Goal: Transaction & Acquisition: Book appointment/travel/reservation

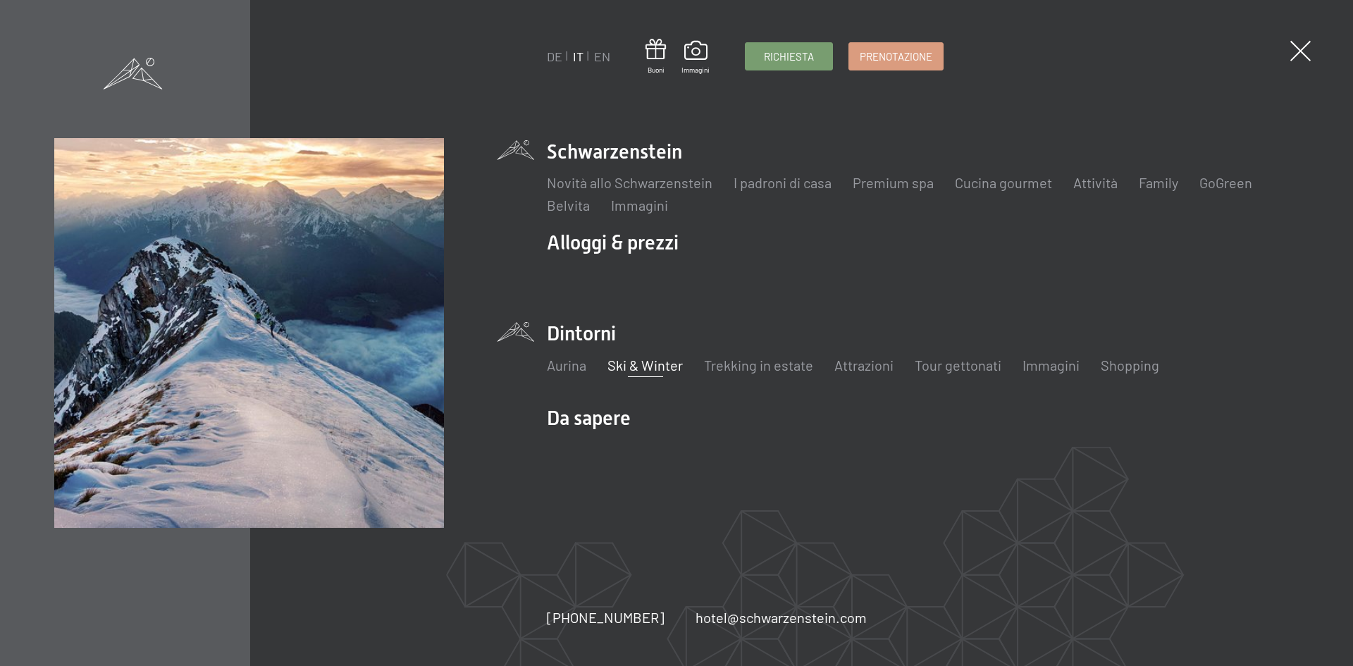
click at [644, 370] on link "Ski & Winter" at bounding box center [644, 364] width 75 height 17
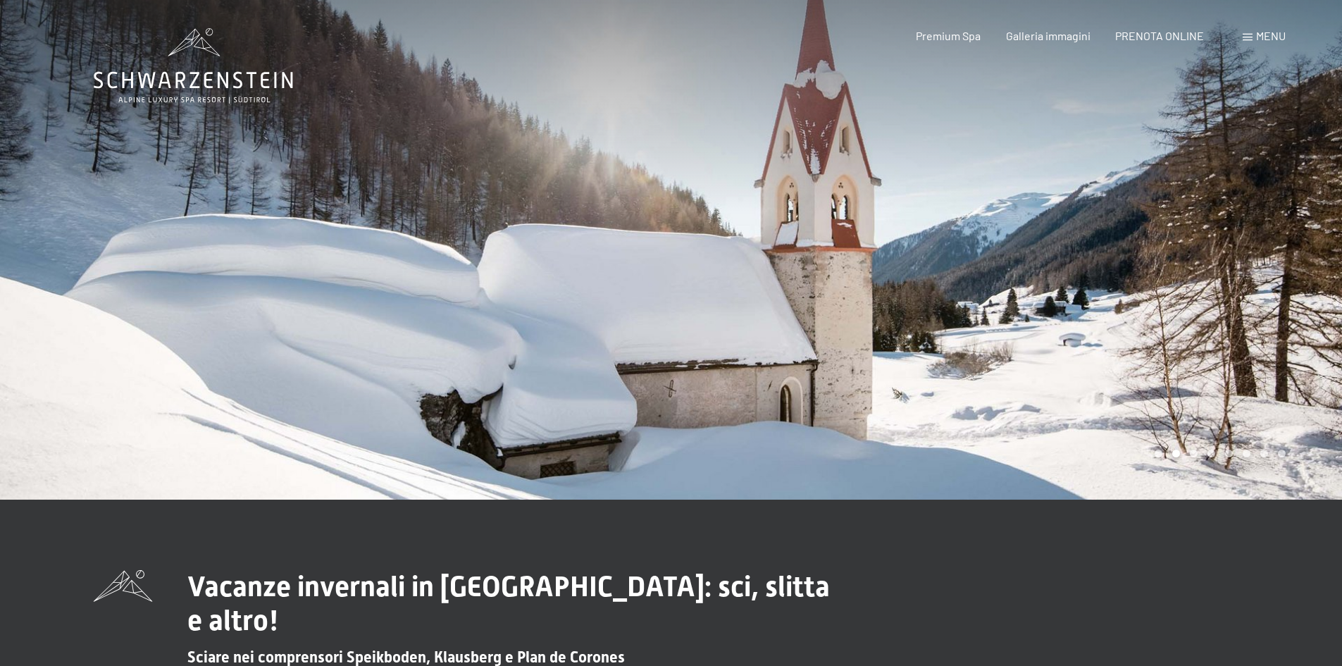
click at [1247, 38] on span at bounding box center [1248, 37] width 10 height 7
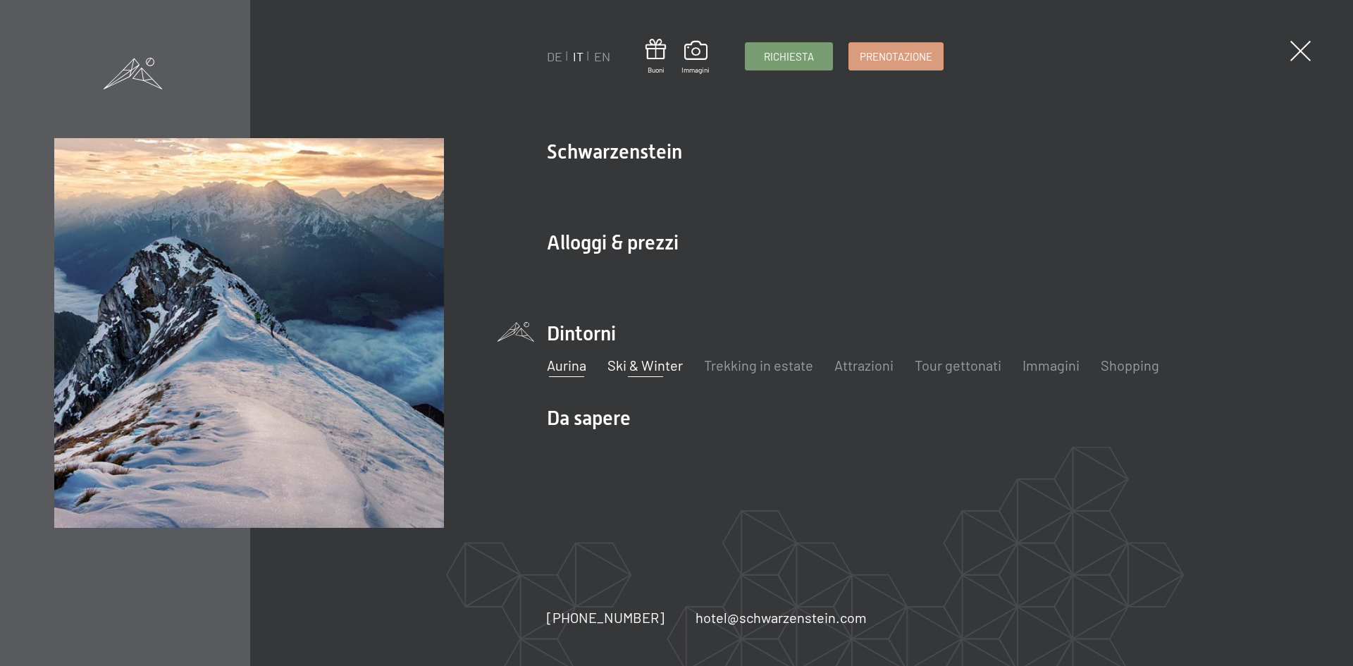
click at [564, 370] on link "Aurina" at bounding box center [566, 364] width 39 height 17
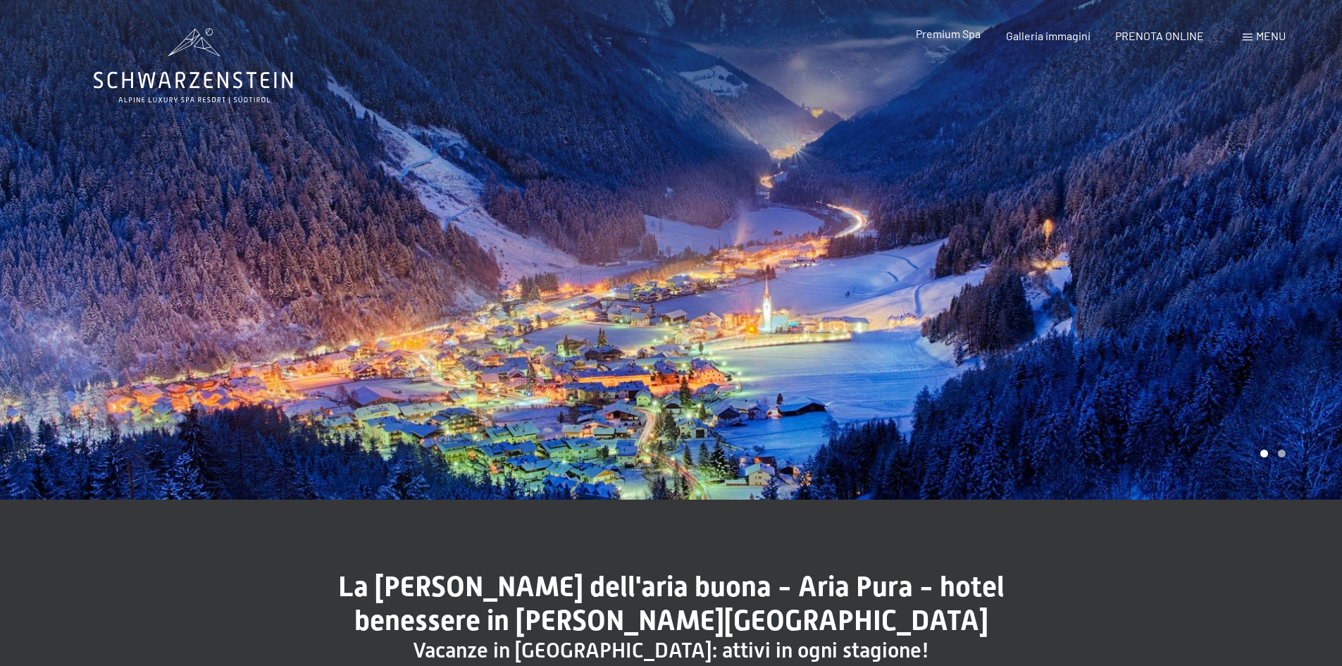
click at [950, 31] on span "Premium Spa" at bounding box center [948, 33] width 65 height 13
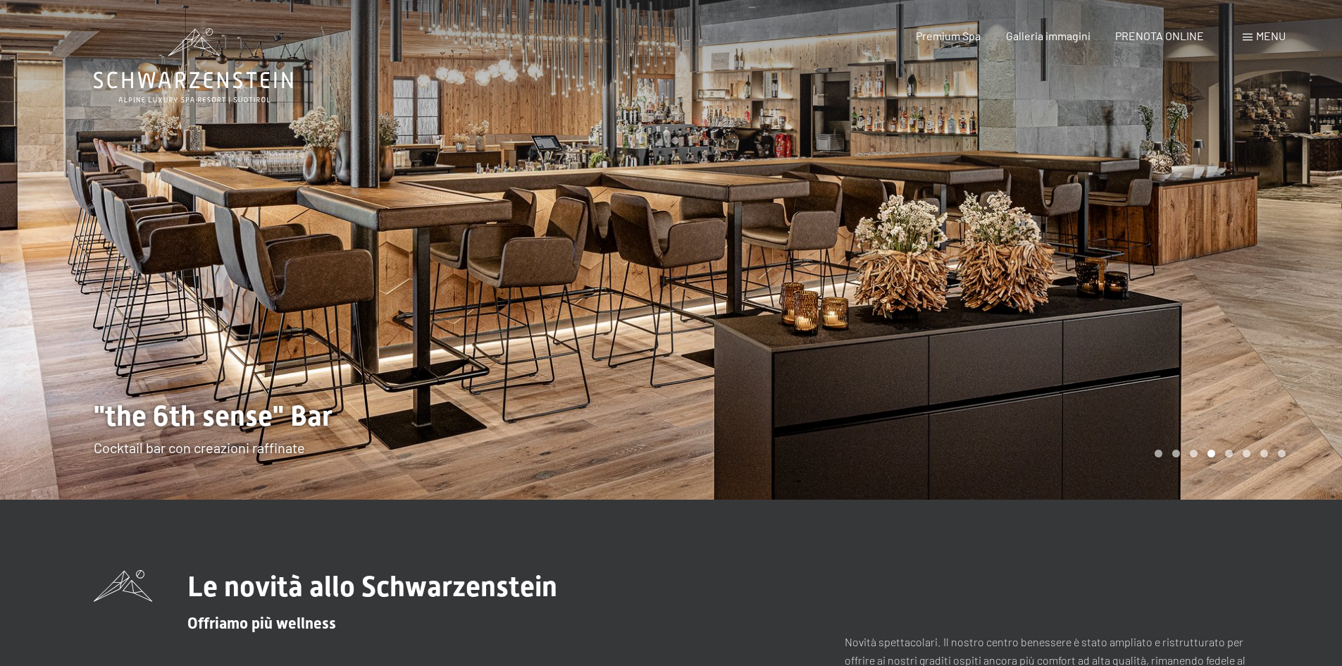
click at [1243, 35] on span at bounding box center [1248, 37] width 10 height 7
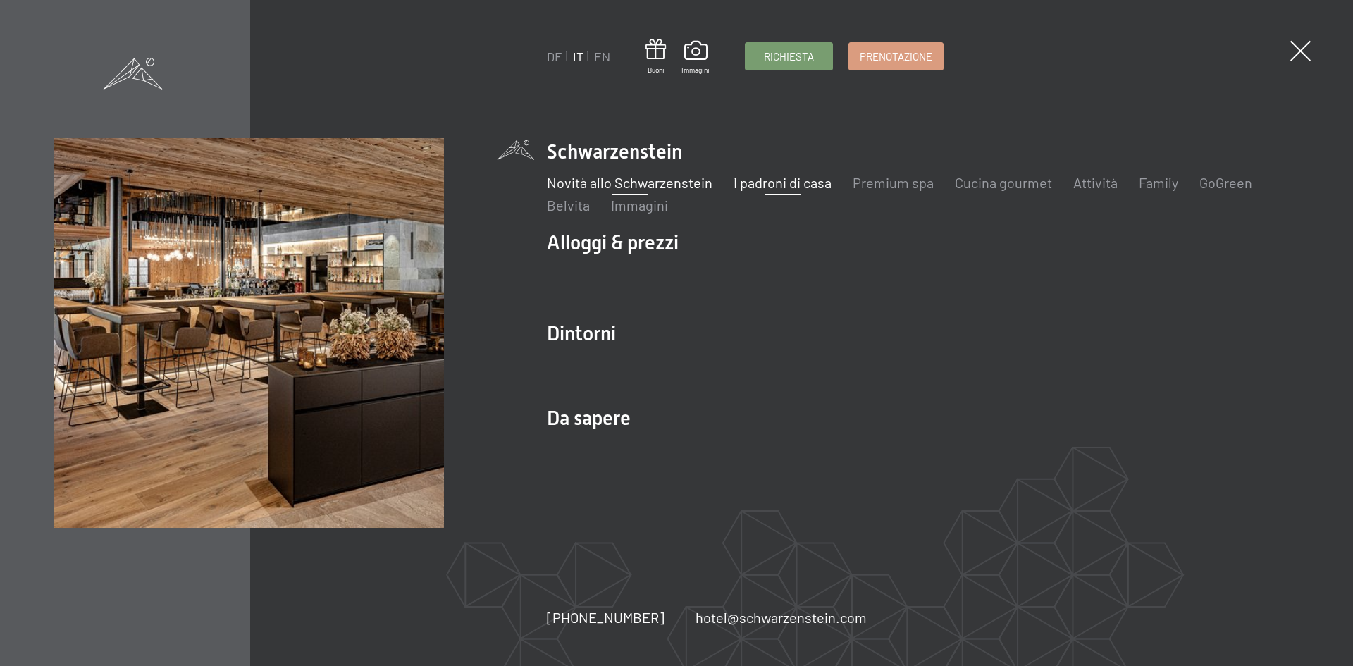
click at [801, 184] on link "I padroni di casa" at bounding box center [782, 182] width 98 height 17
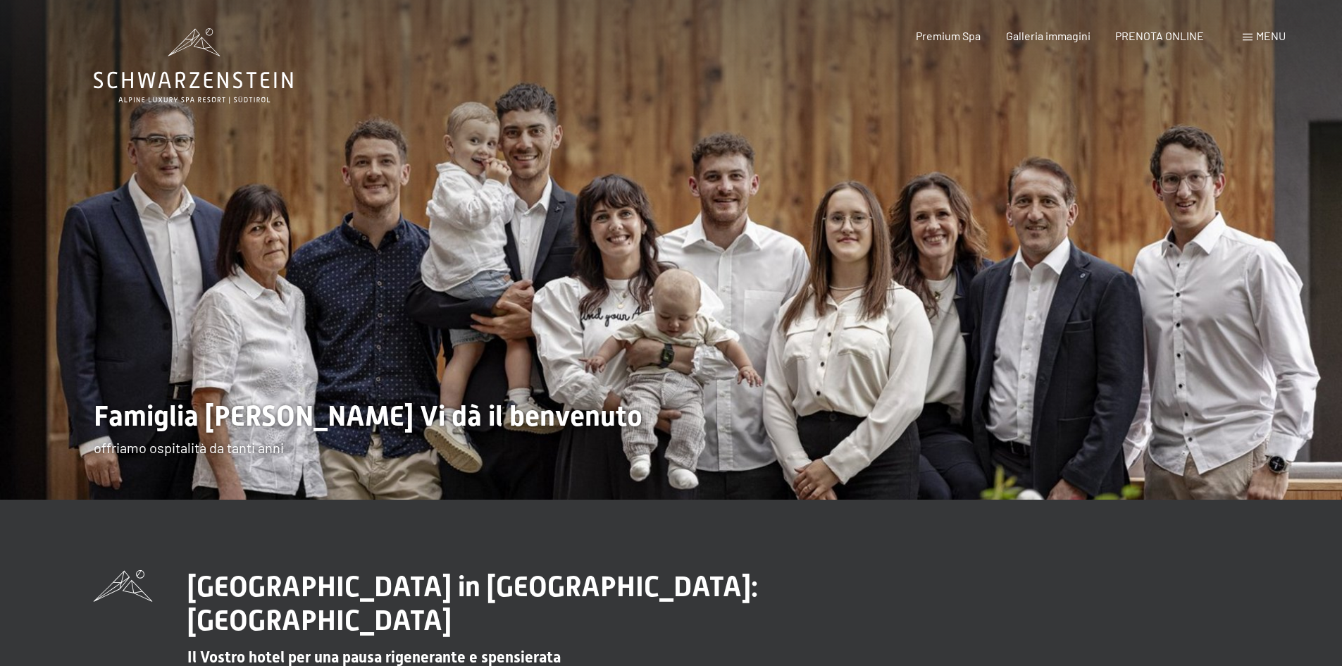
click at [1269, 39] on span "Menu" at bounding box center [1271, 35] width 30 height 13
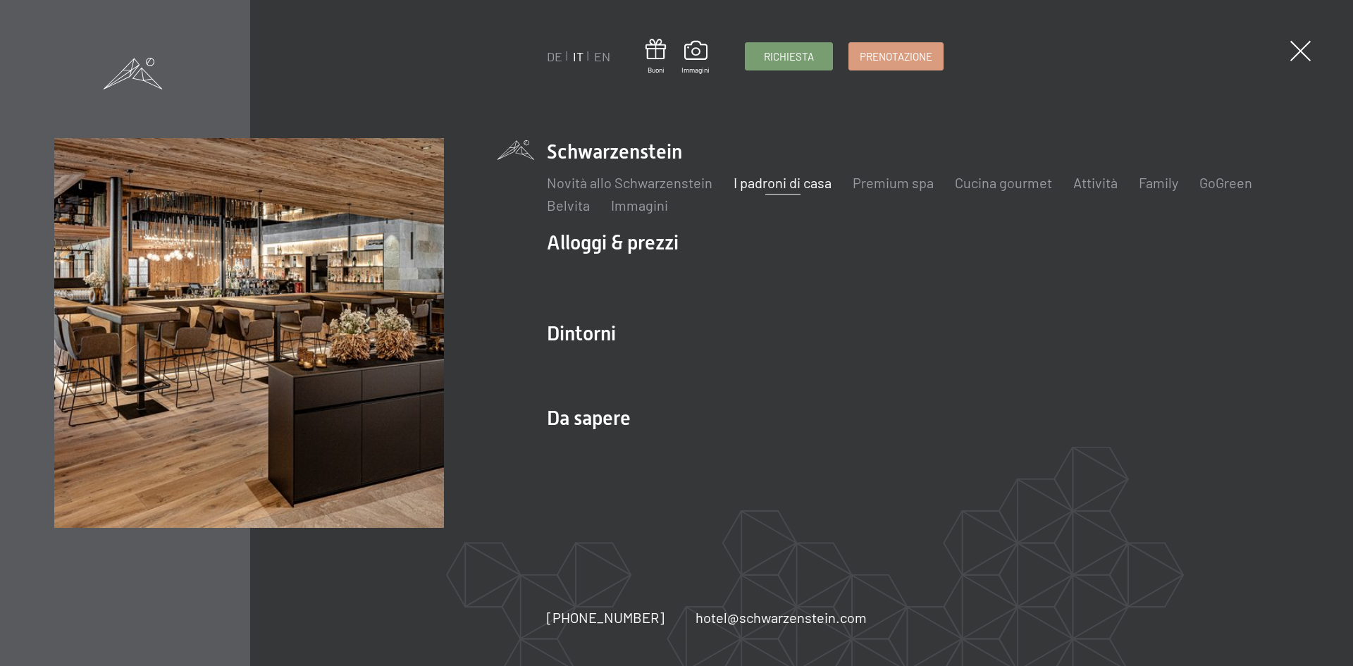
click at [1160, 171] on div "Novità allo Schwarzenstein I padroni di casa Premium spa Cucina gourmet Attivit…" at bounding box center [923, 190] width 752 height 49
click at [1160, 183] on link "Family" at bounding box center [1157, 182] width 39 height 17
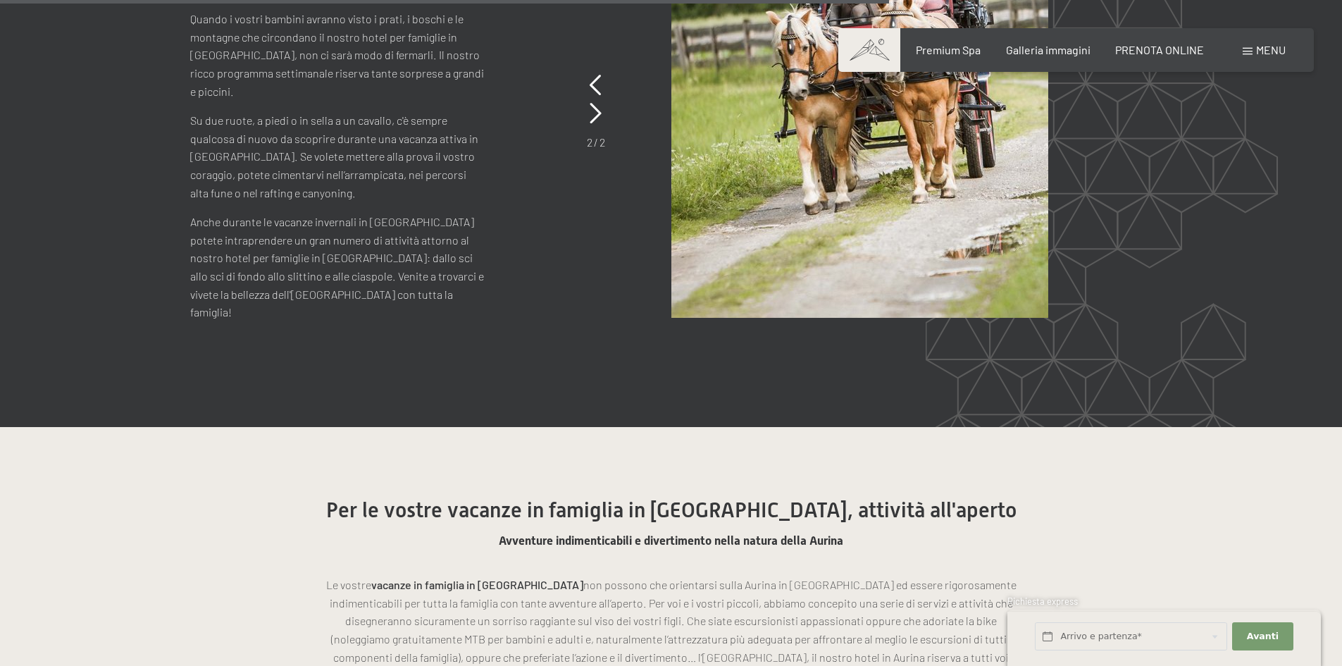
scroll to position [7290, 0]
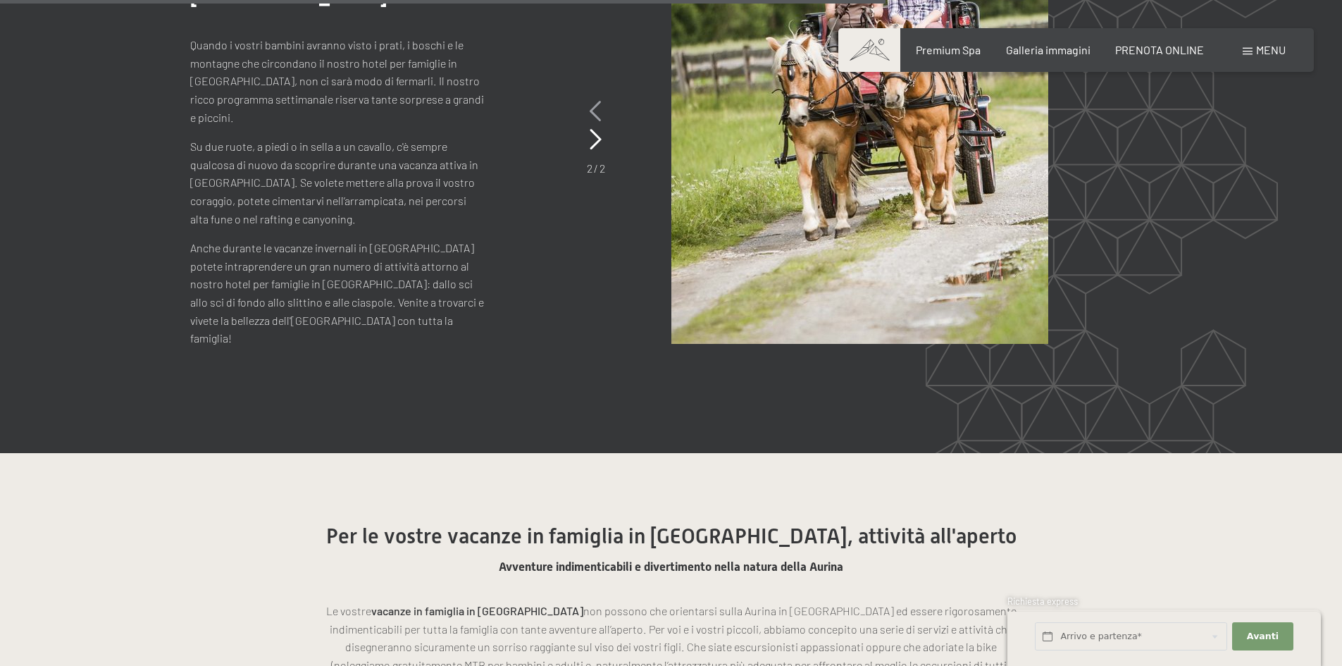
click at [597, 112] on icon at bounding box center [596, 111] width 12 height 21
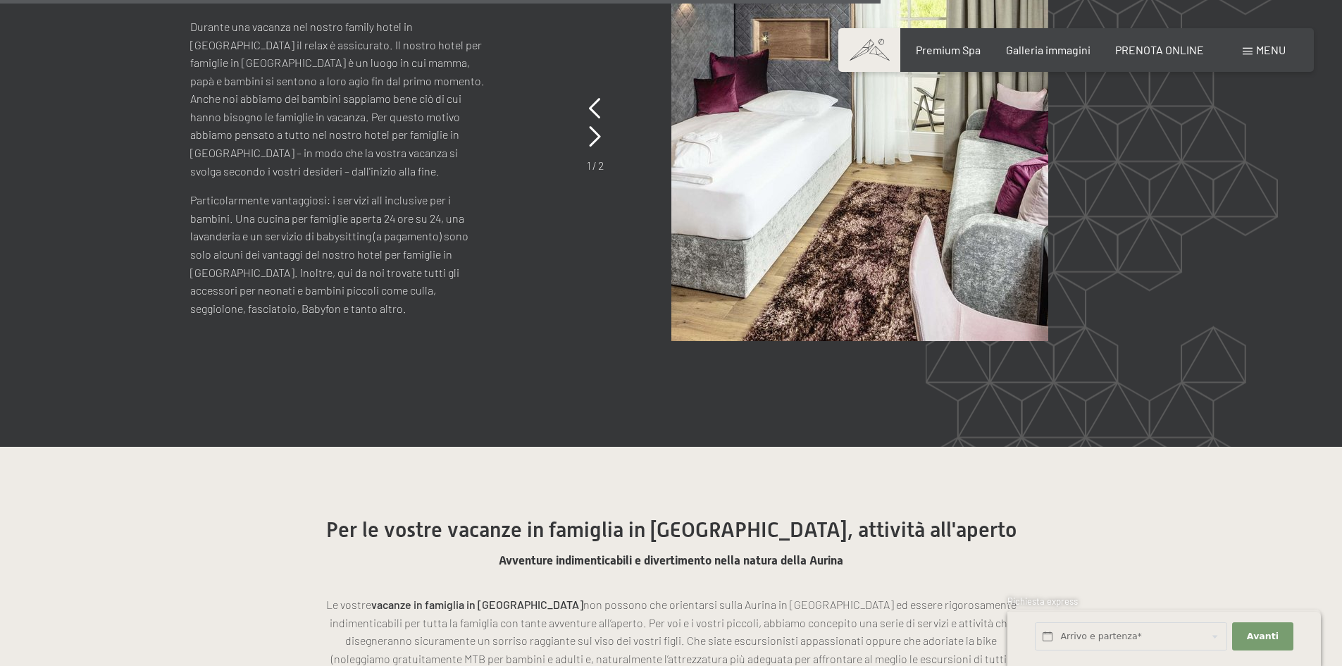
scroll to position [7161, 0]
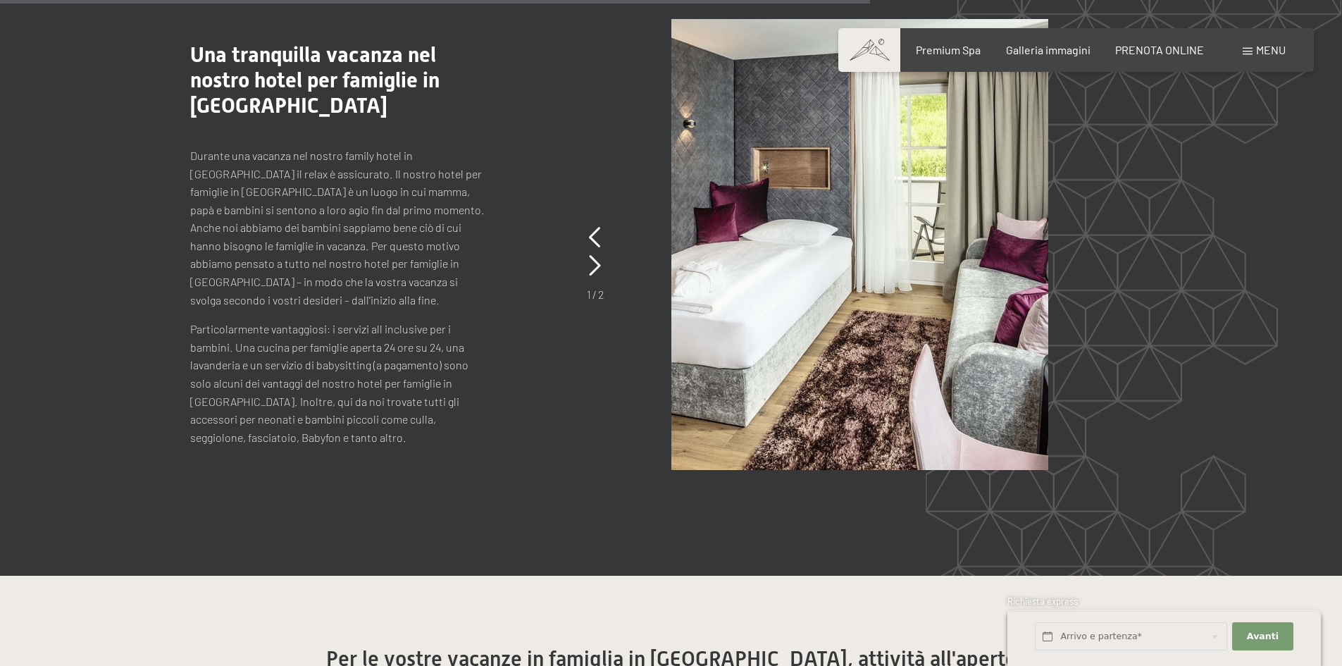
click at [862, 271] on img at bounding box center [859, 244] width 377 height 451
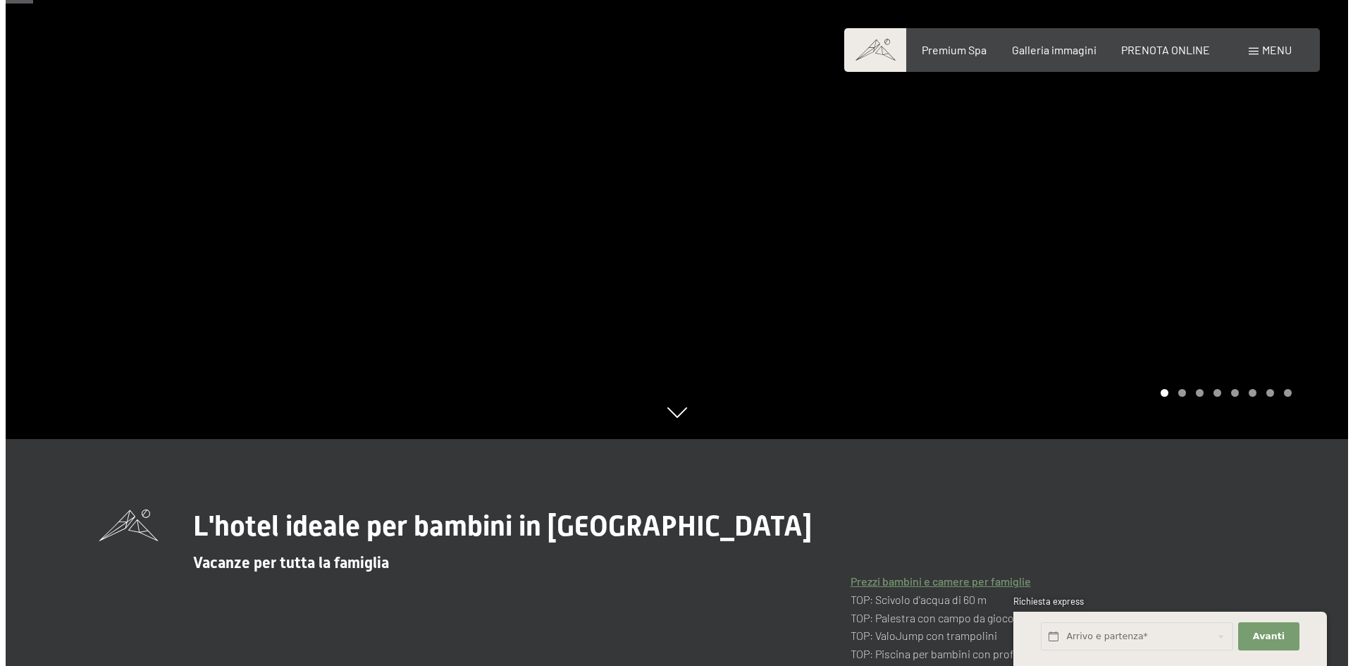
scroll to position [0, 0]
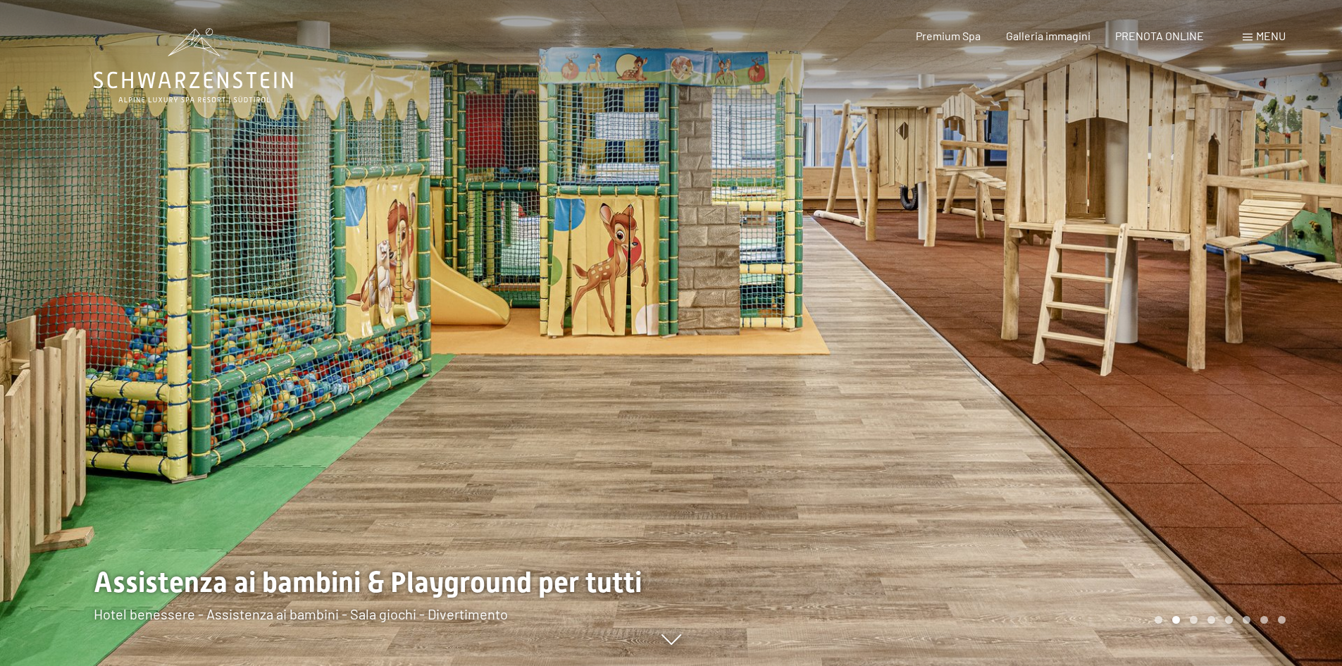
click at [1269, 41] on span "Menu" at bounding box center [1271, 35] width 30 height 13
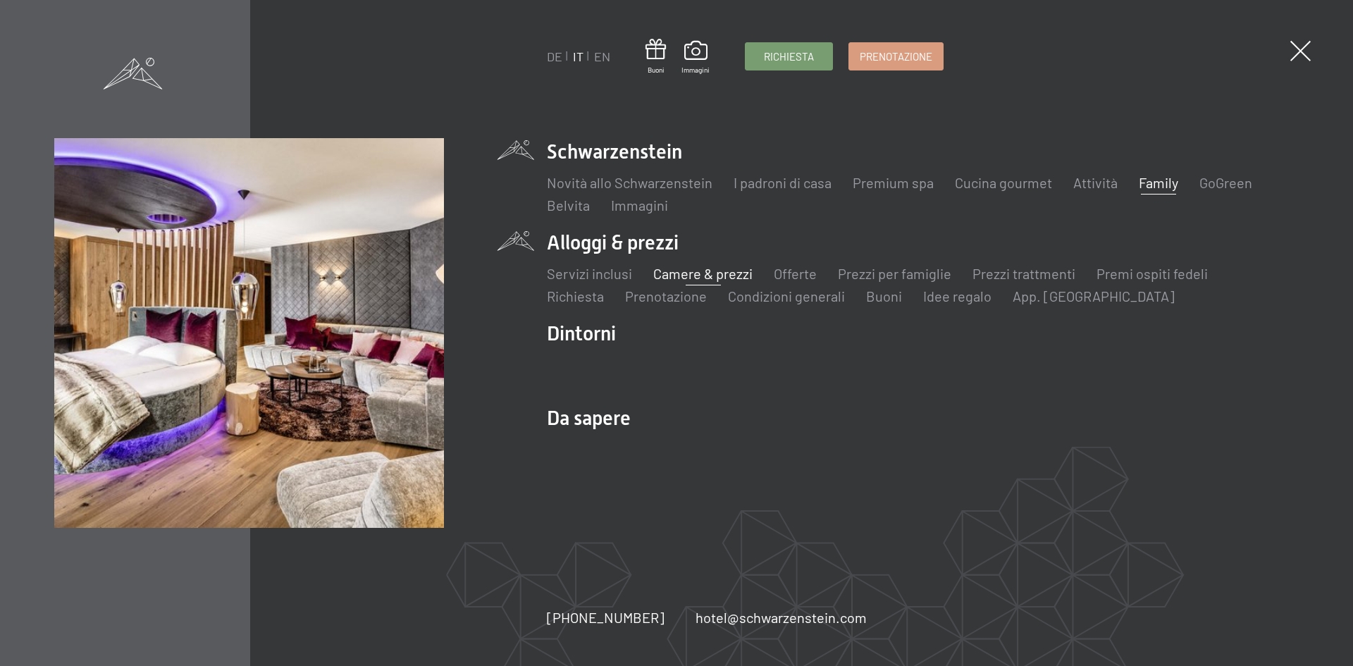
click at [690, 272] on link "Camere & prezzi" at bounding box center [702, 273] width 99 height 17
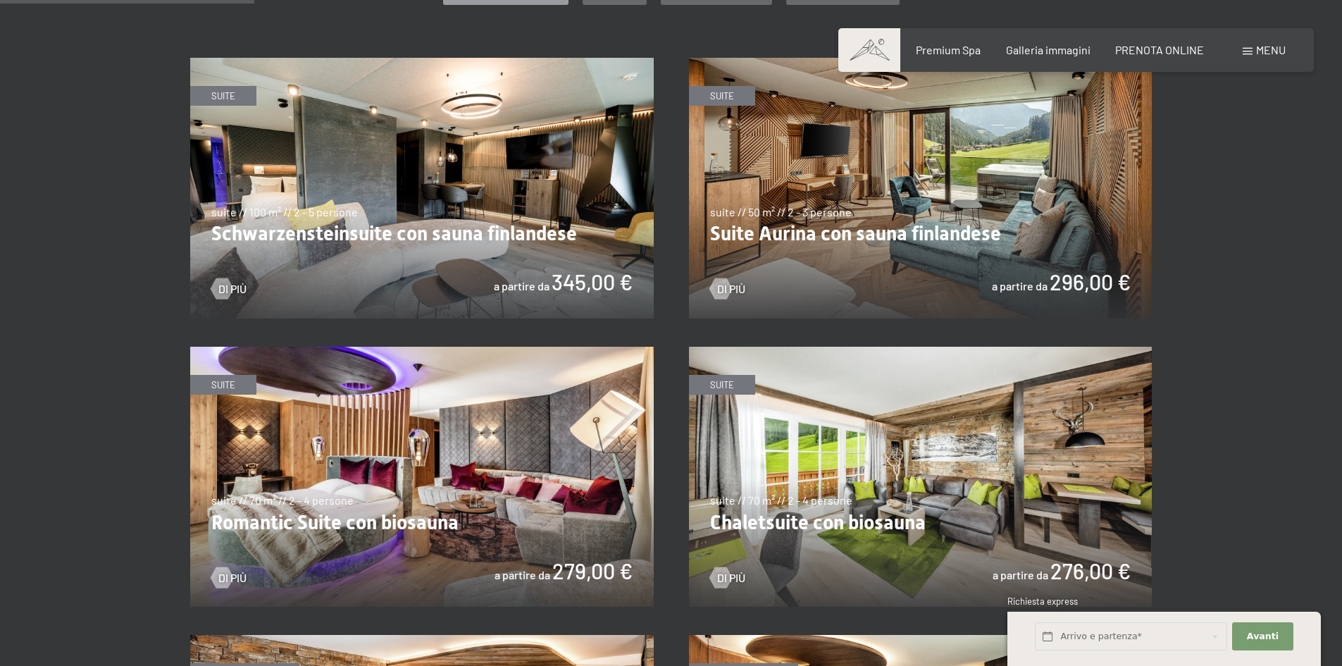
scroll to position [812, 0]
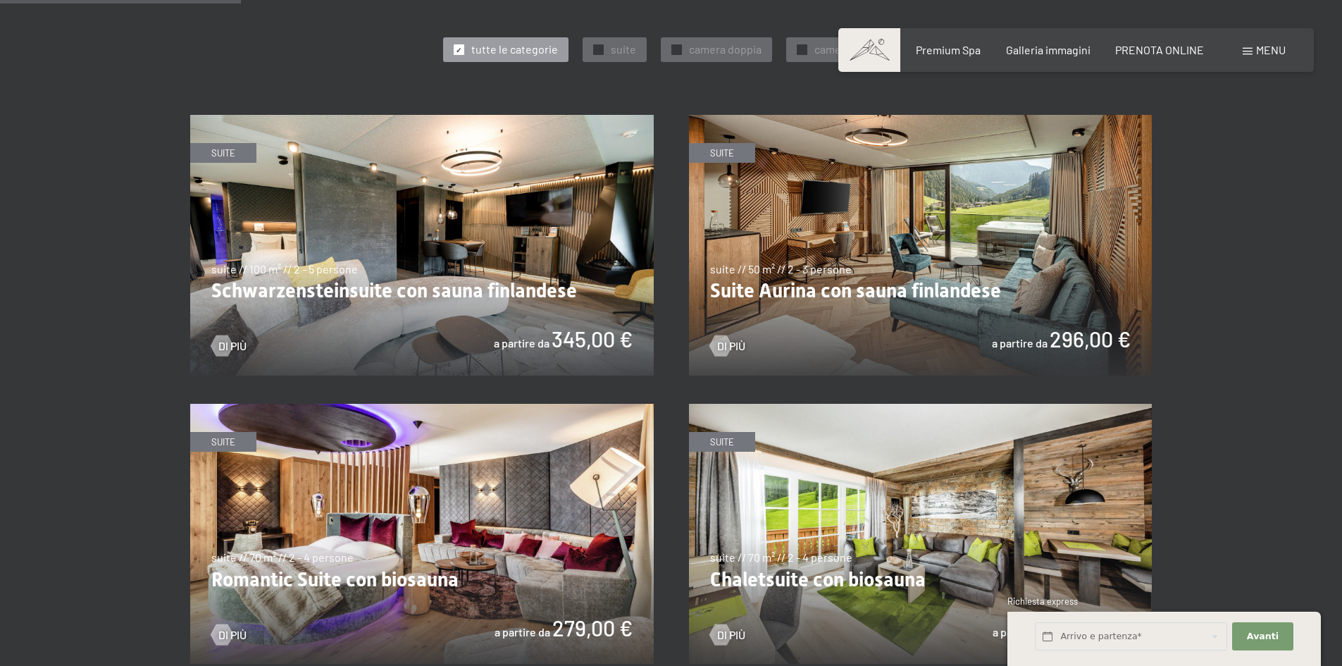
drag, startPoint x: 1344, startPoint y: 54, endPoint x: 1352, endPoint y: 154, distance: 100.3
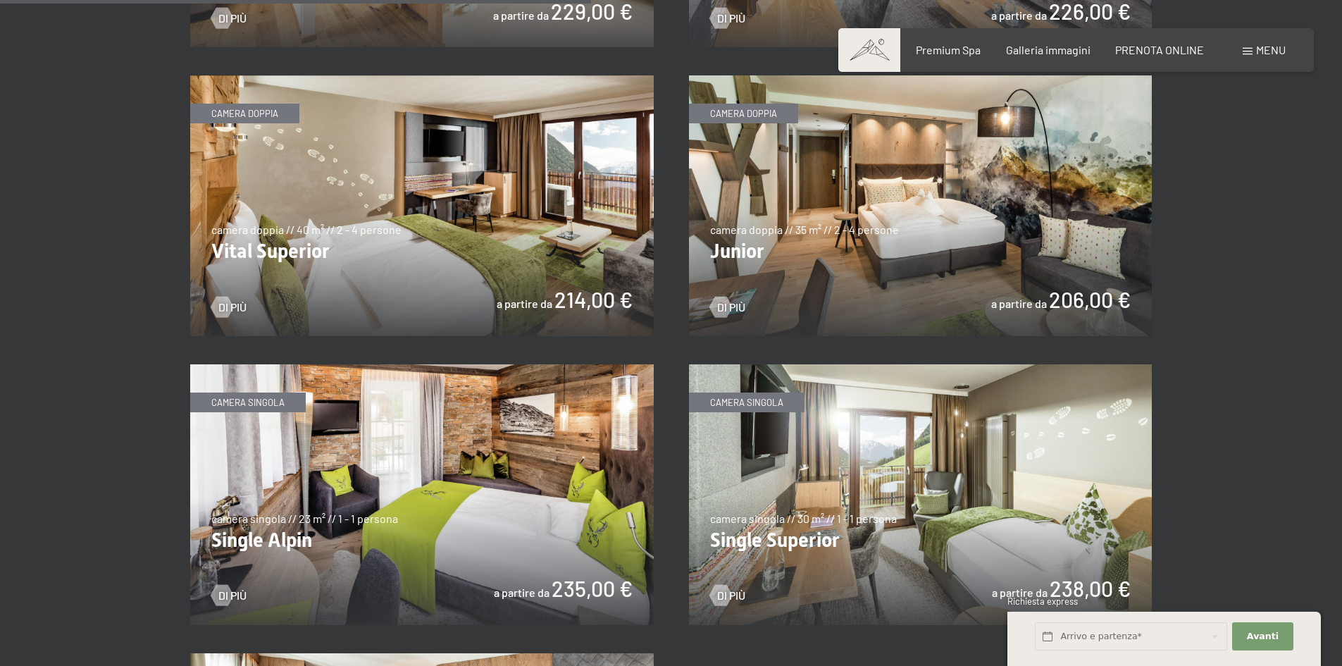
scroll to position [1994, 0]
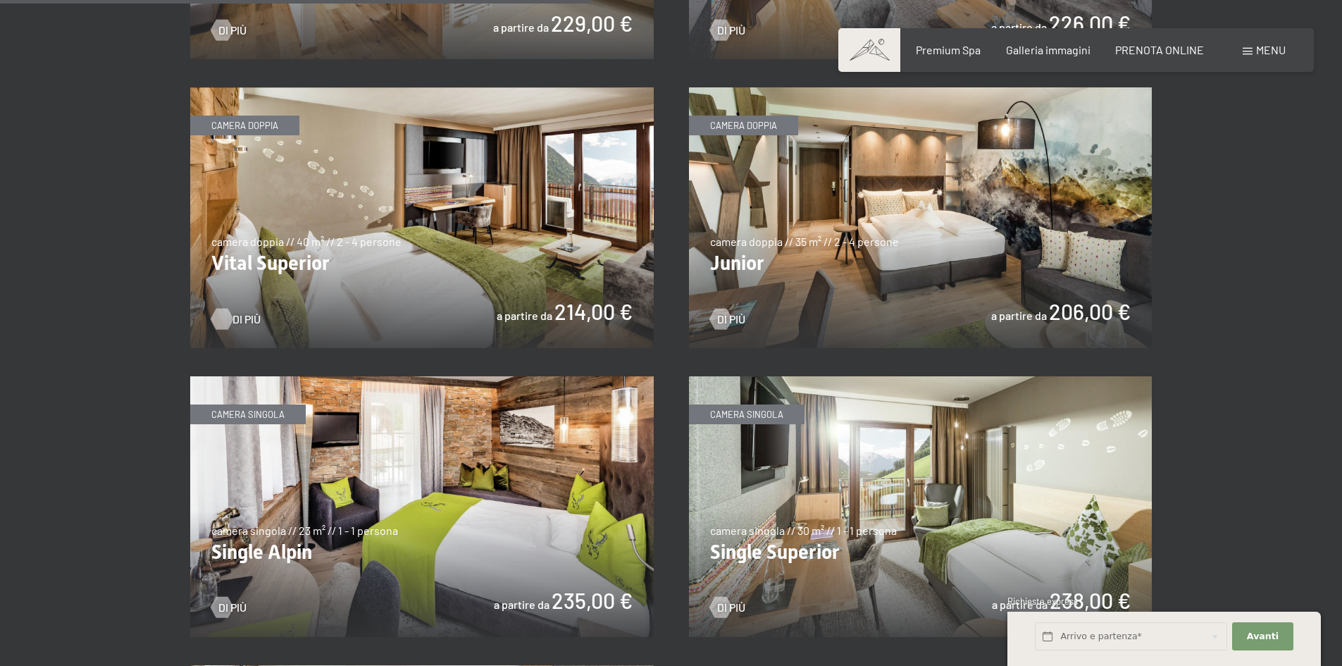
click at [218, 316] on div at bounding box center [222, 318] width 12 height 21
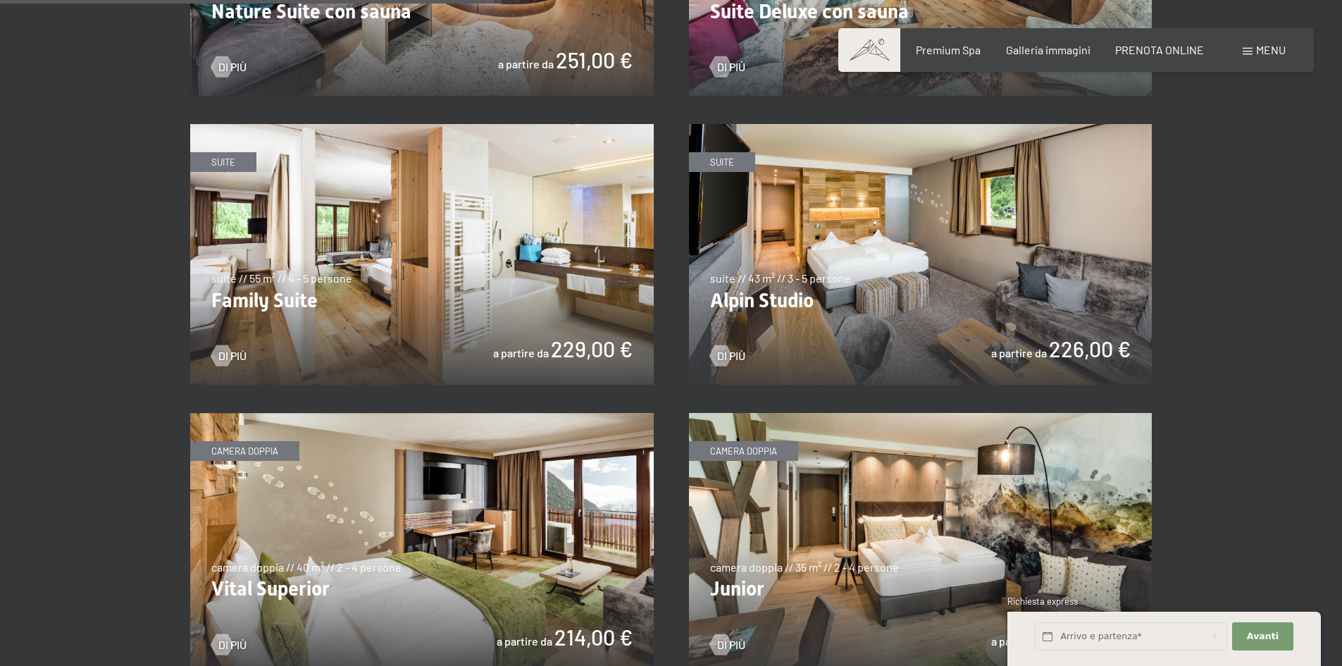
click at [793, 297] on img at bounding box center [921, 254] width 464 height 261
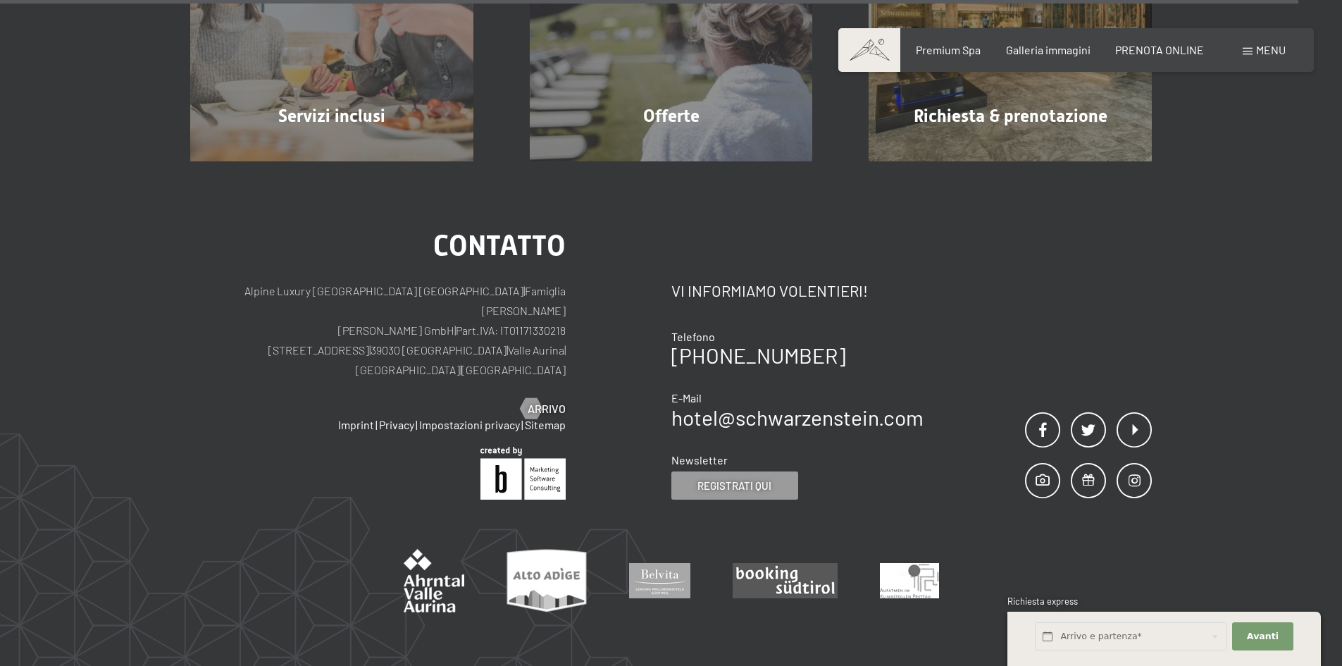
scroll to position [4295, 0]
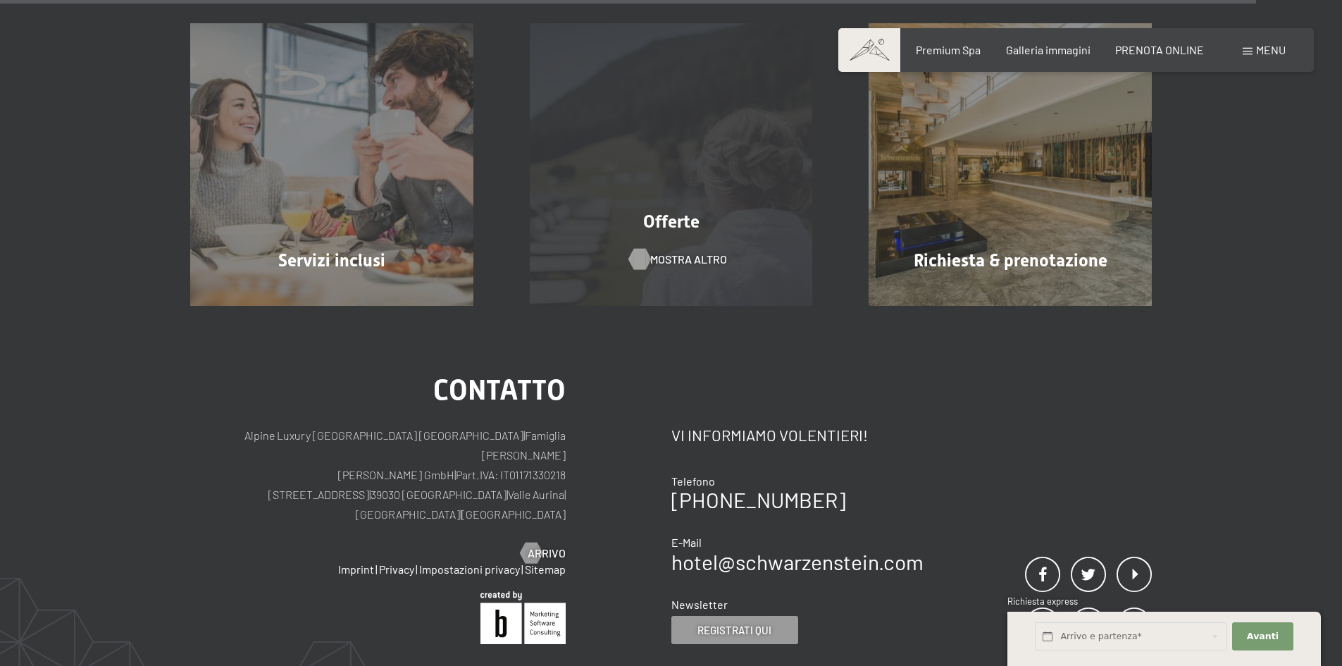
click at [681, 259] on span "mostra altro" at bounding box center [688, 259] width 77 height 15
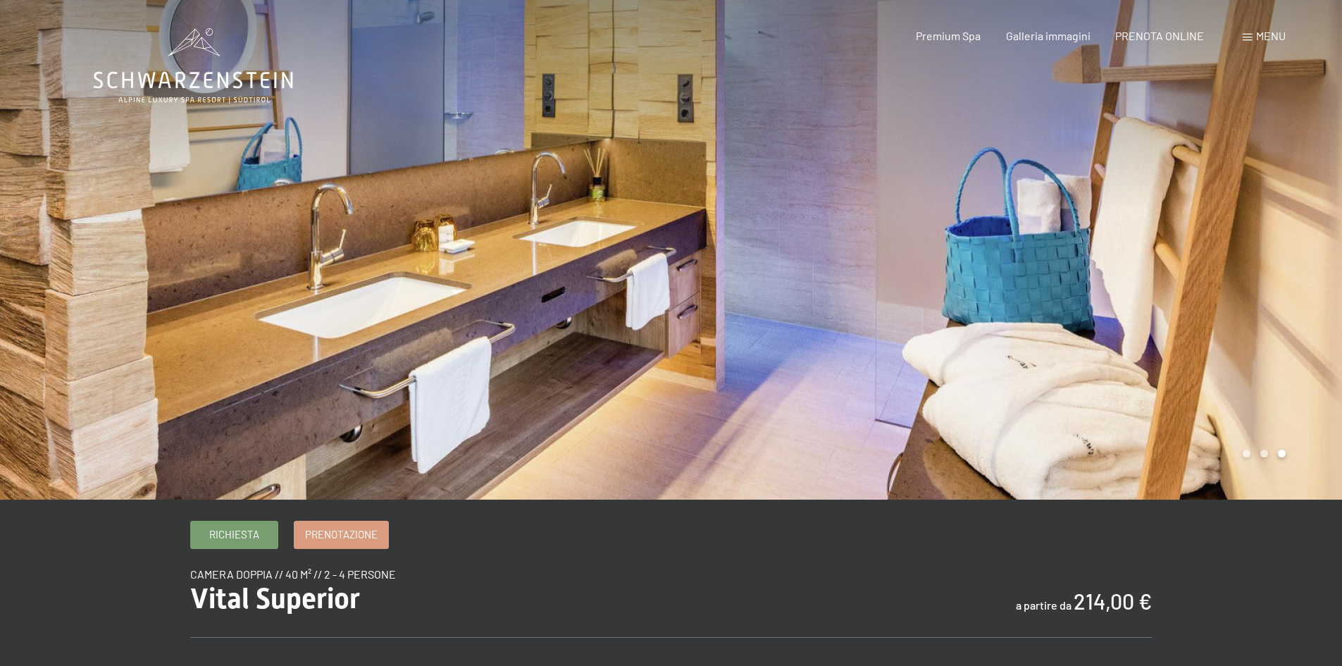
click at [1107, 247] on div at bounding box center [1006, 249] width 671 height 499
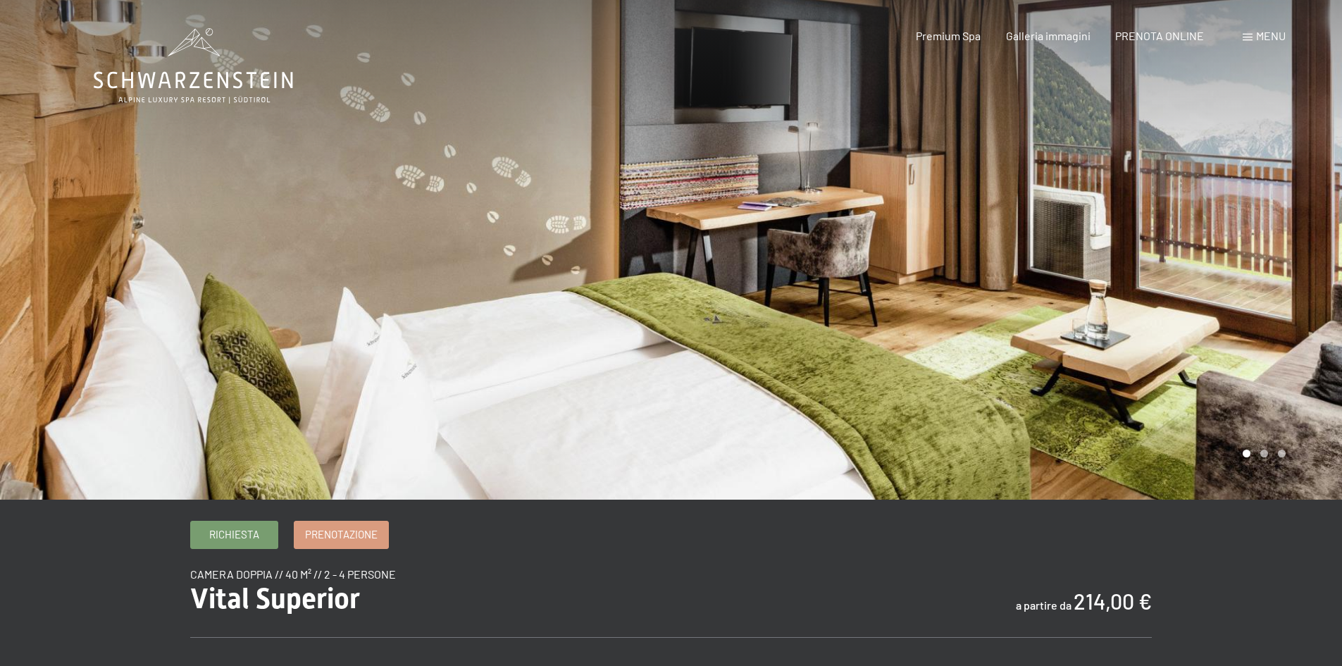
click at [1106, 249] on div at bounding box center [1006, 249] width 671 height 499
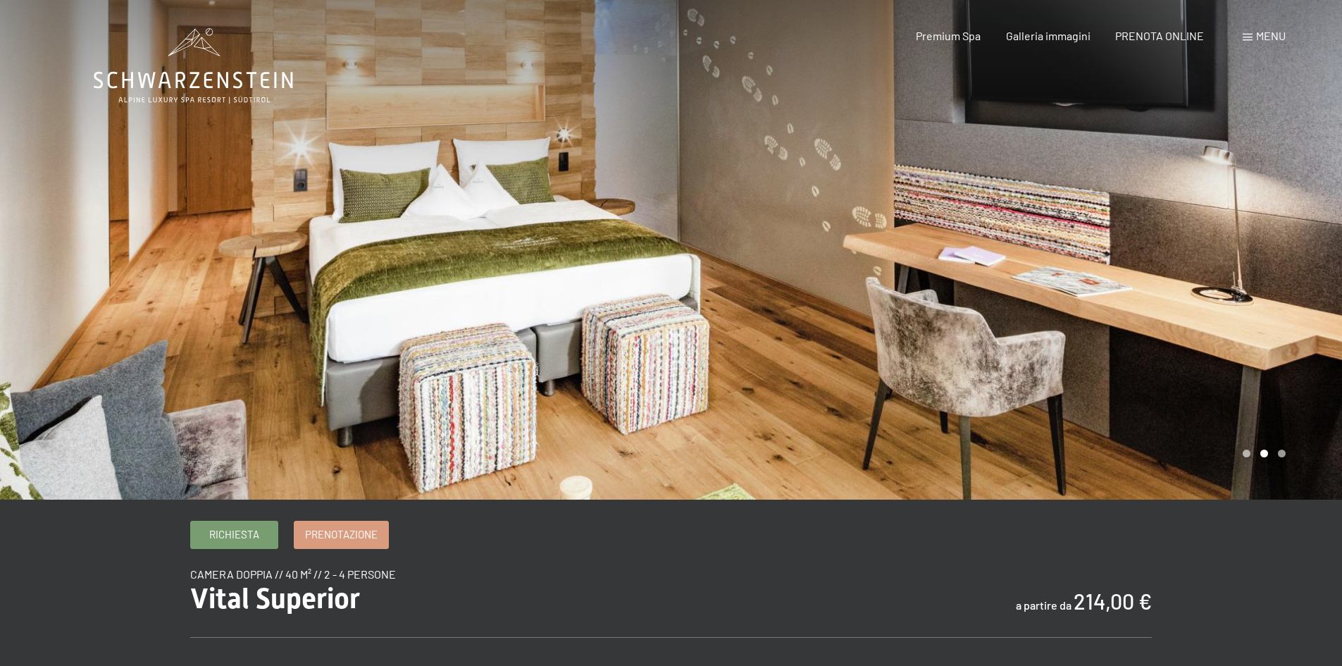
click at [1106, 249] on div at bounding box center [1006, 249] width 671 height 499
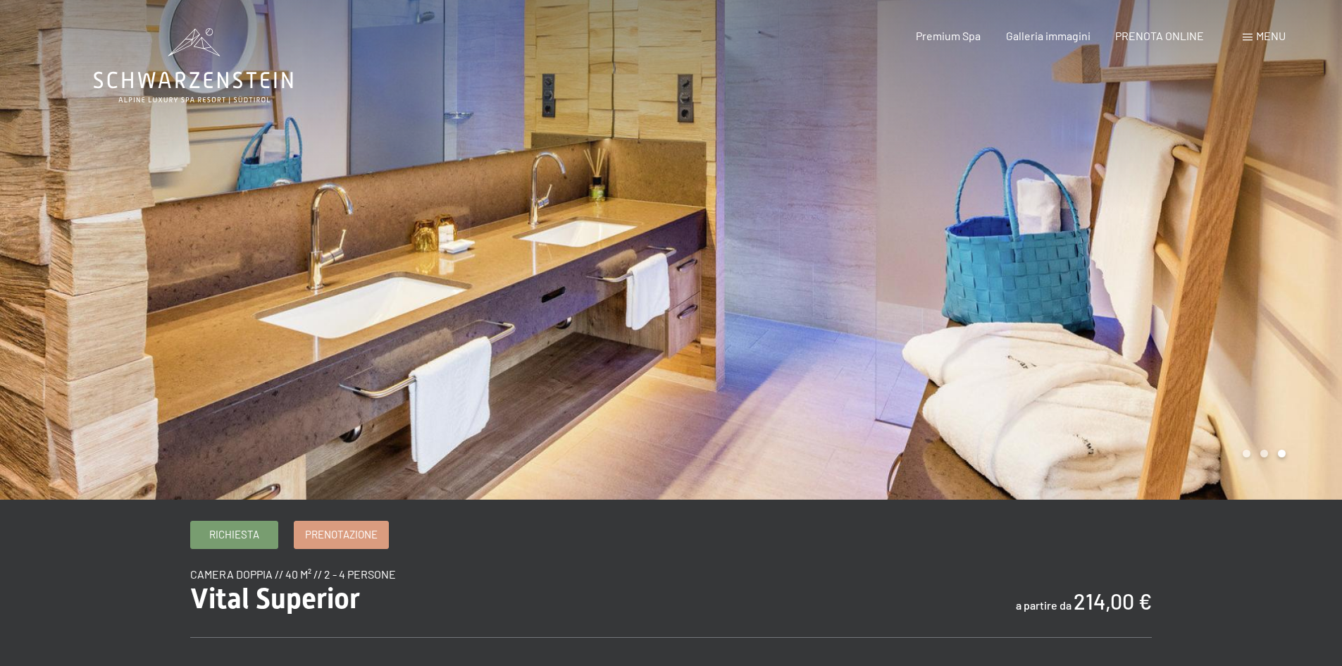
click at [1106, 249] on div at bounding box center [1006, 249] width 671 height 499
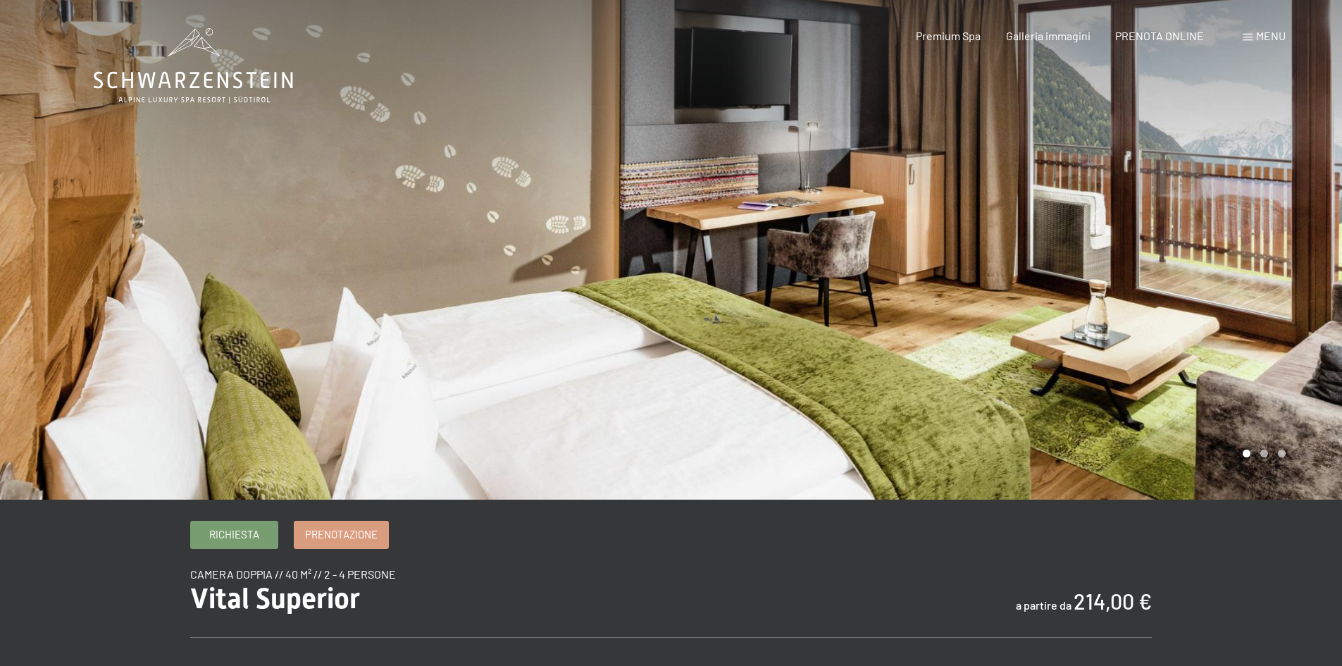
click at [1106, 249] on div at bounding box center [1006, 249] width 671 height 499
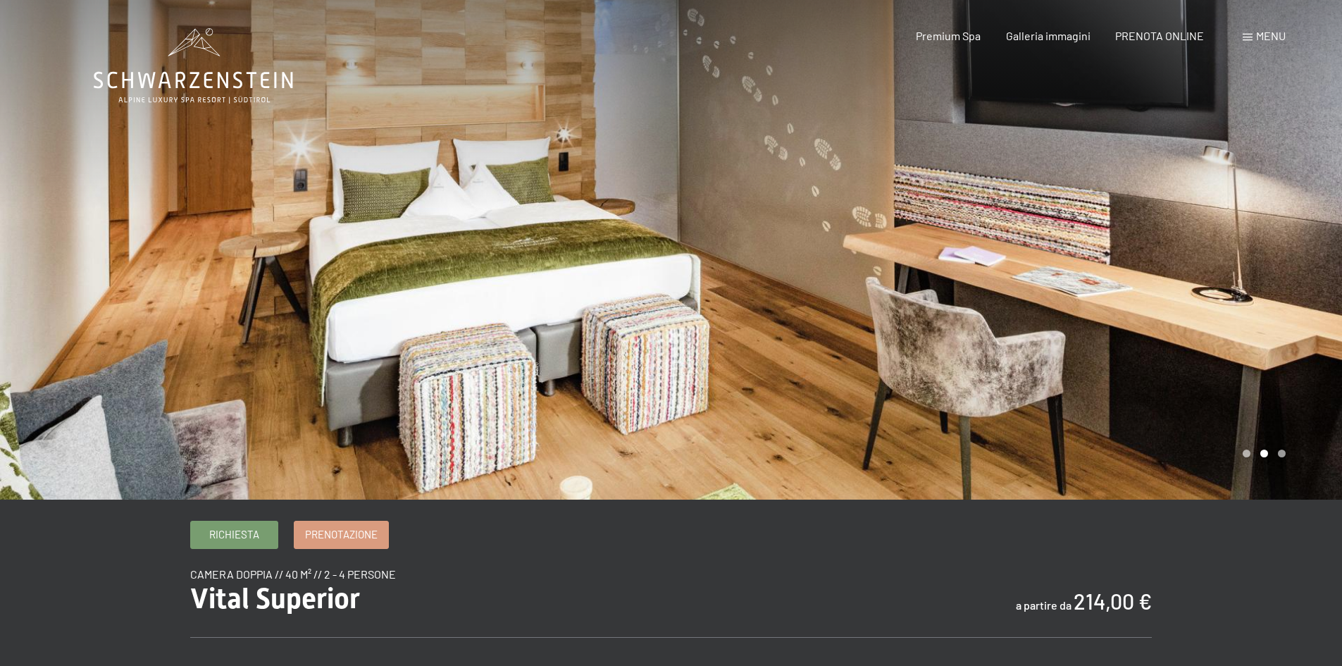
click at [1106, 249] on div at bounding box center [1006, 249] width 671 height 499
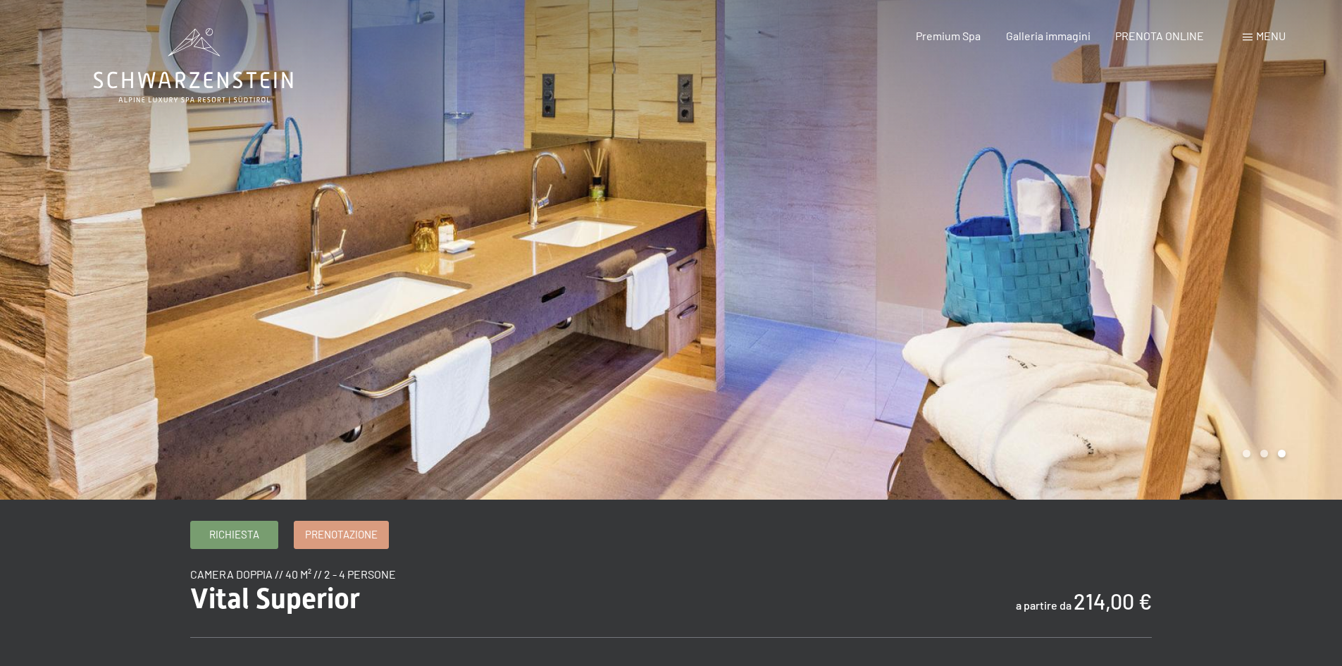
click at [1106, 249] on div at bounding box center [1006, 249] width 671 height 499
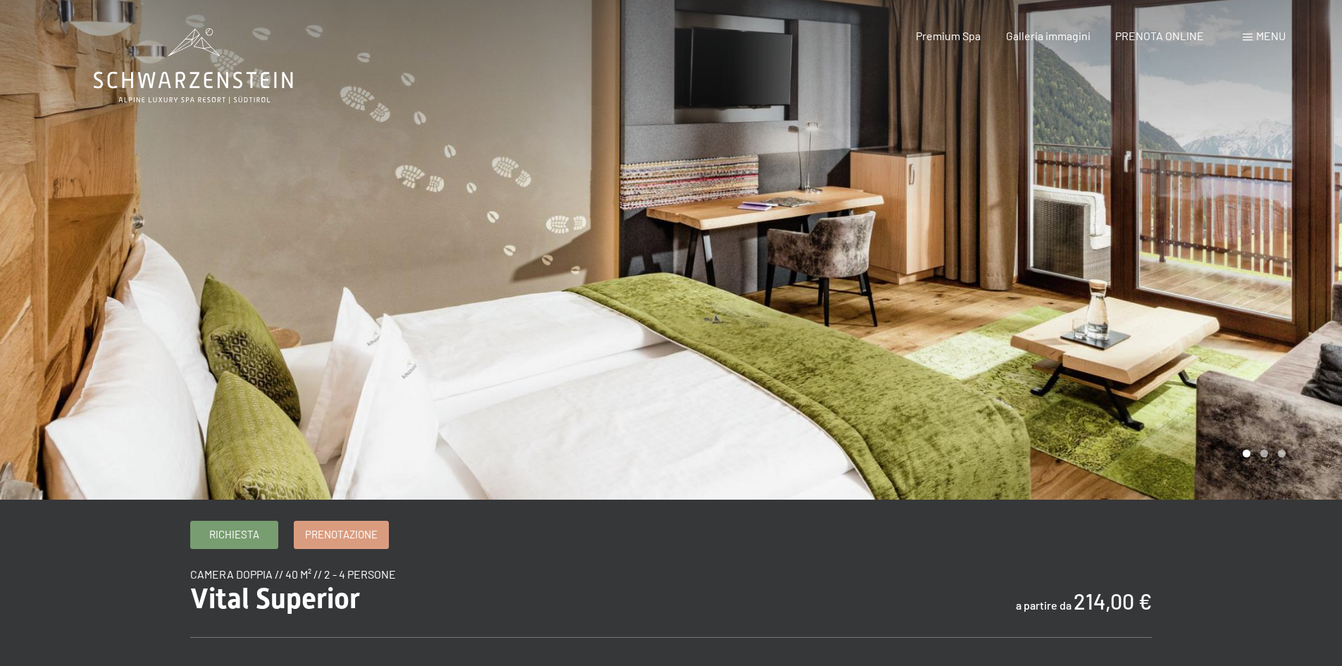
click at [1106, 249] on div at bounding box center [1006, 249] width 671 height 499
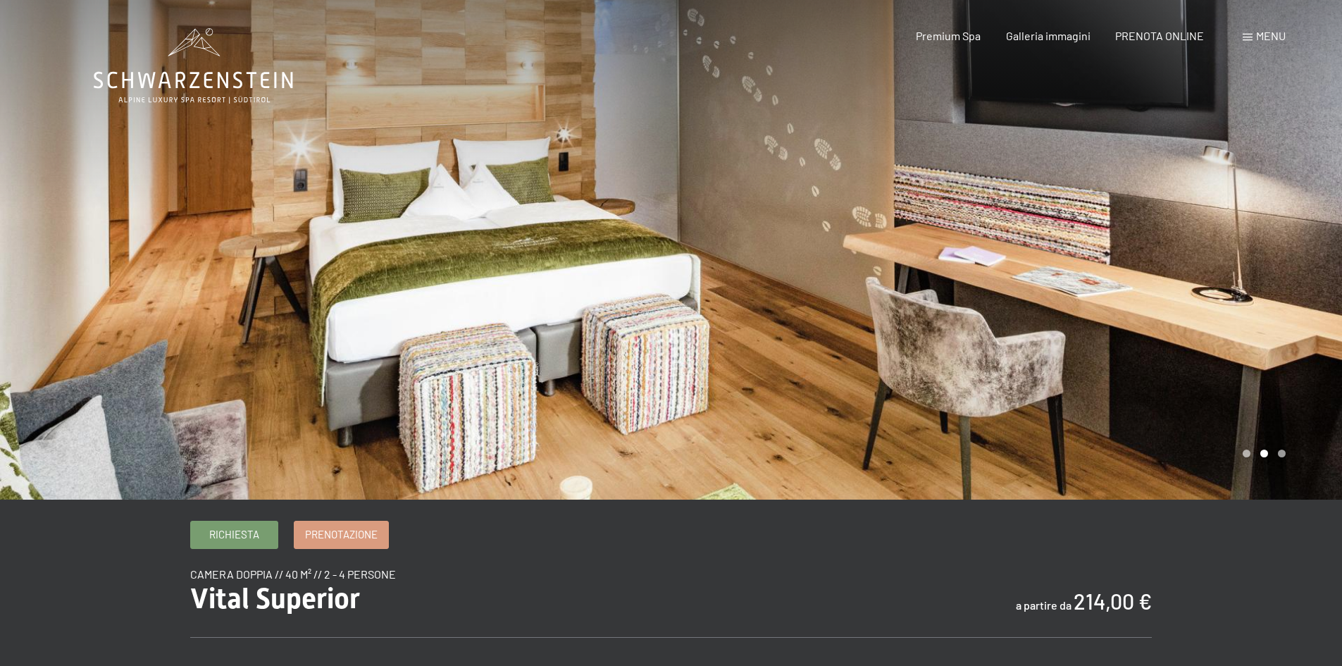
click at [1106, 249] on div at bounding box center [1006, 249] width 671 height 499
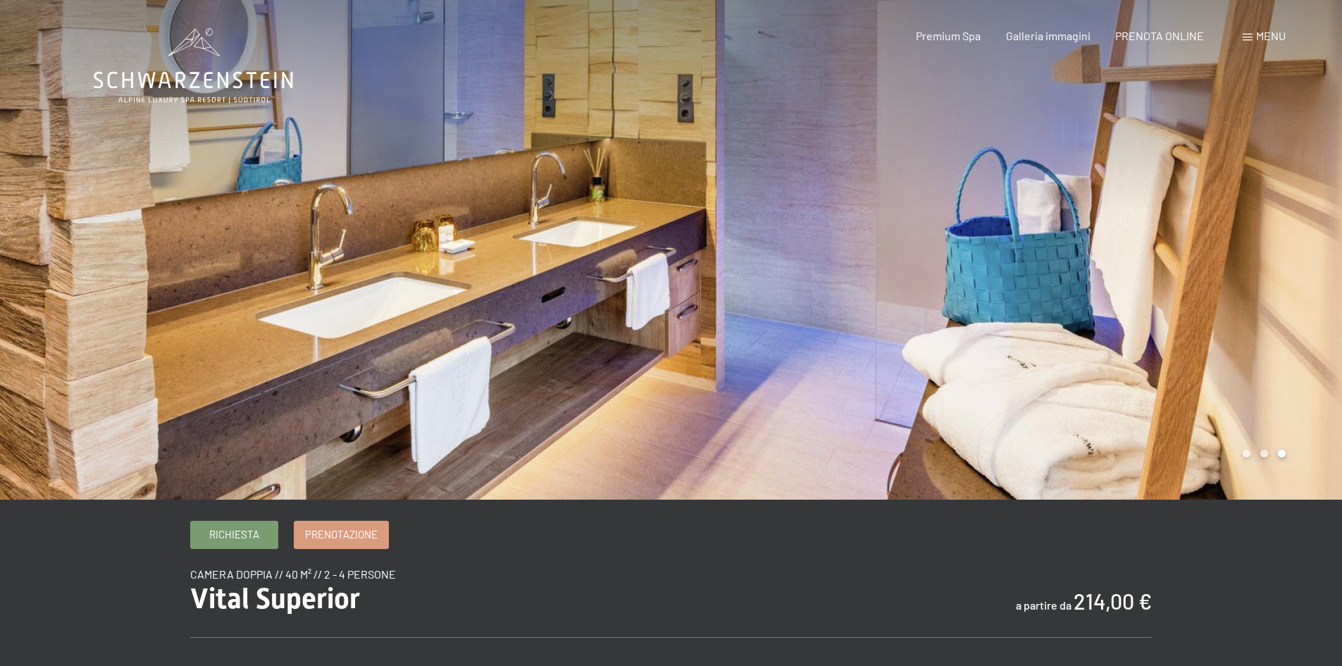
click at [1105, 249] on div at bounding box center [1006, 249] width 671 height 499
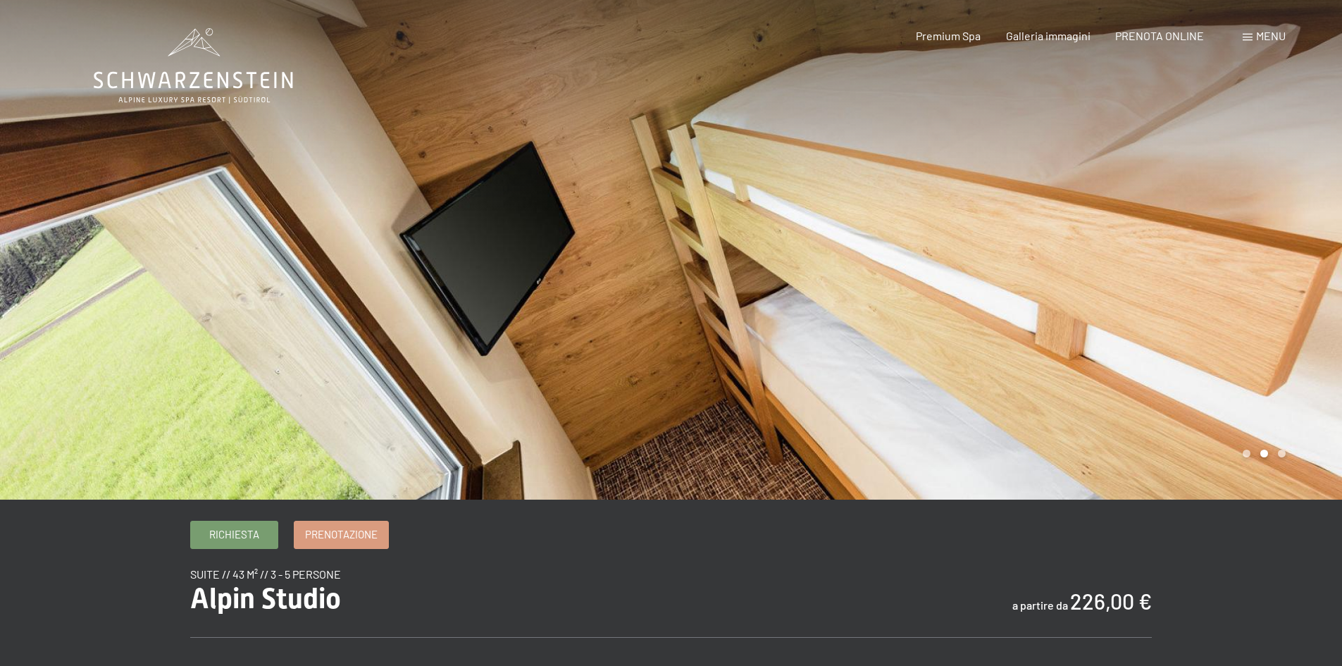
click at [1102, 292] on div at bounding box center [1006, 249] width 671 height 499
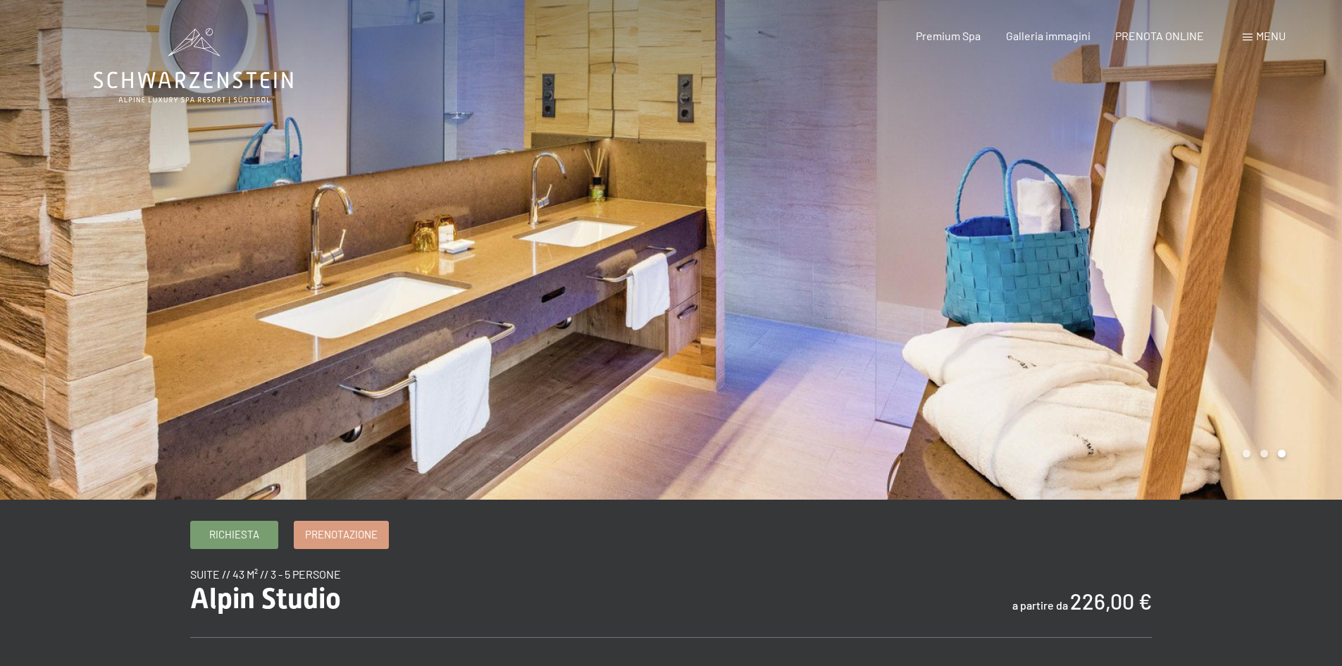
click at [1100, 292] on div at bounding box center [1006, 249] width 671 height 499
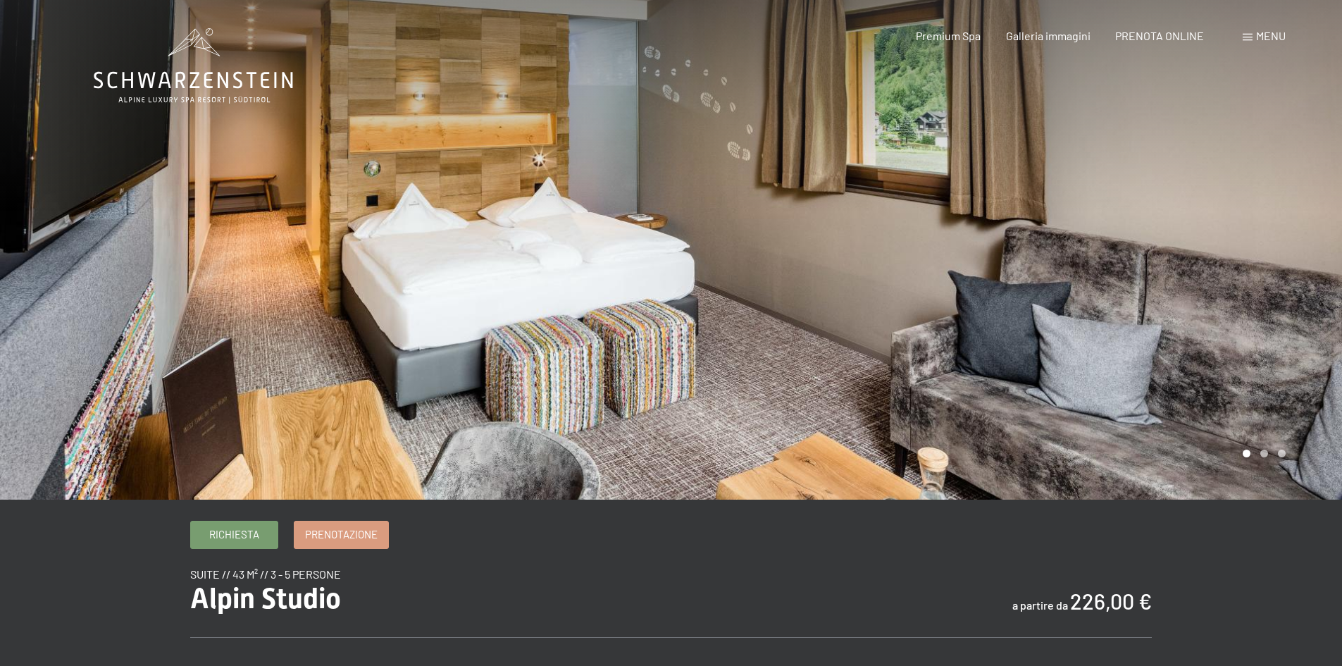
click at [1100, 290] on div at bounding box center [1006, 249] width 671 height 499
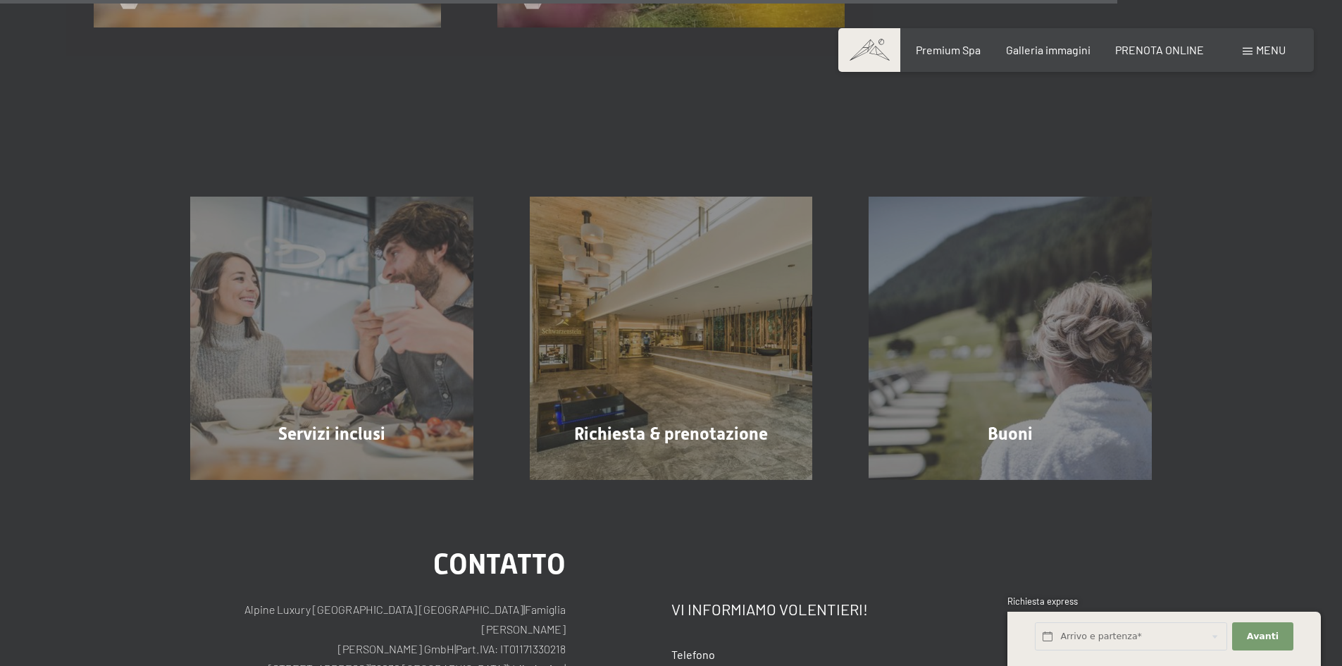
scroll to position [2380, 0]
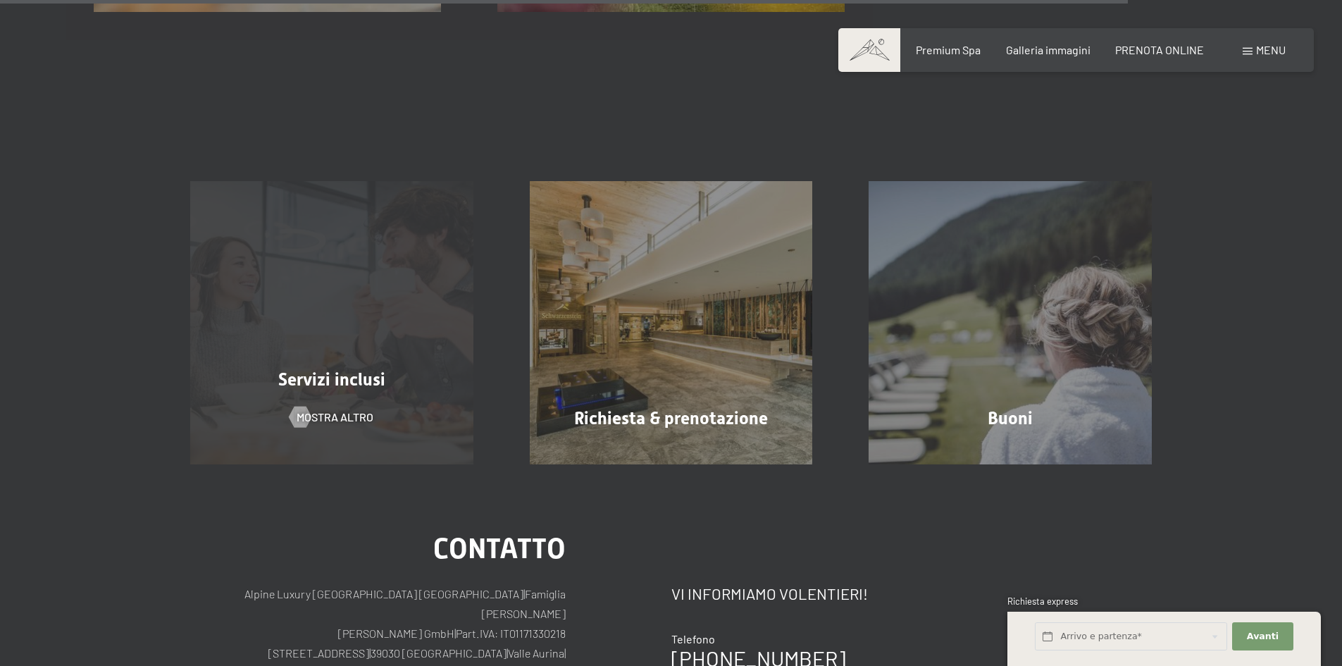
click at [334, 407] on div "Servizi inclusi mostra altro" at bounding box center [332, 322] width 340 height 283
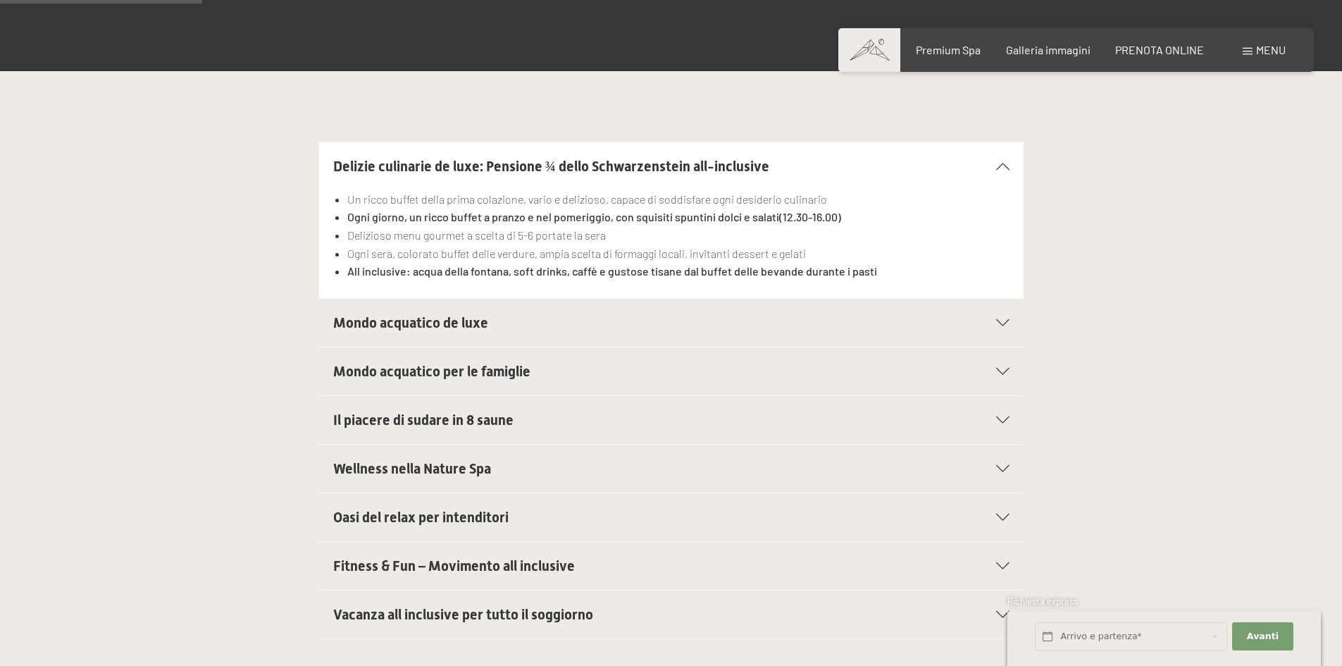
scroll to position [426, 0]
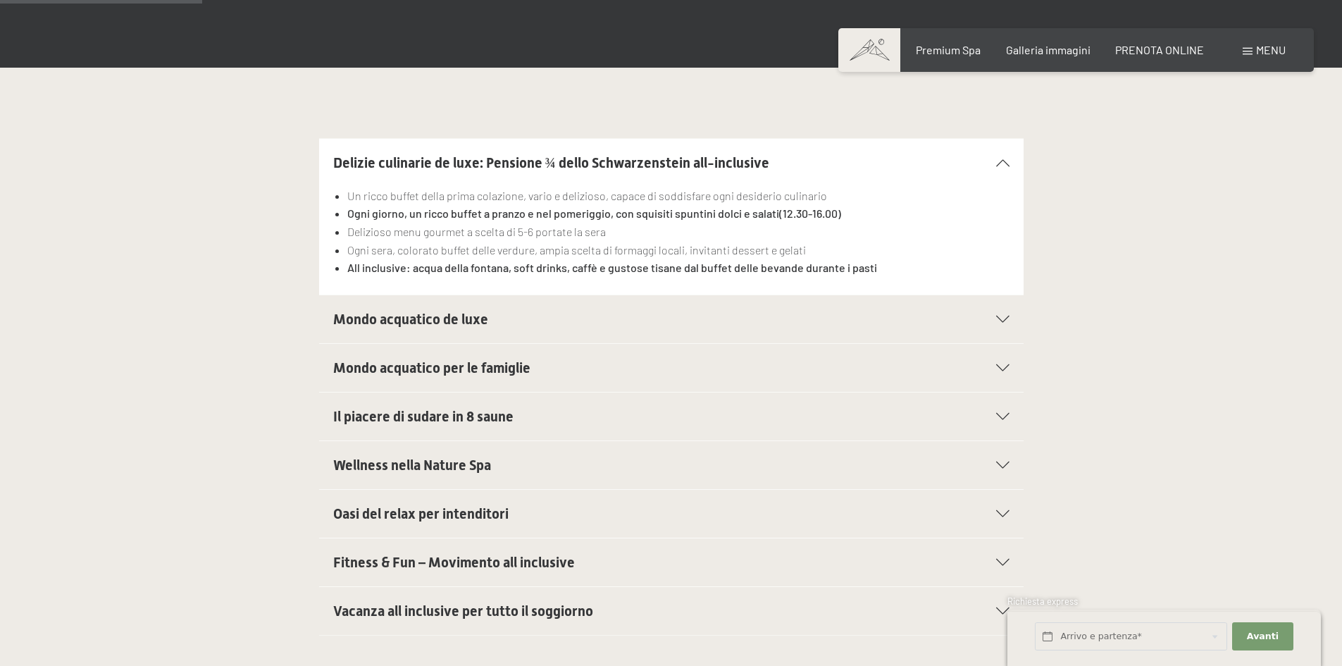
click at [1000, 316] on icon at bounding box center [1002, 319] width 13 height 7
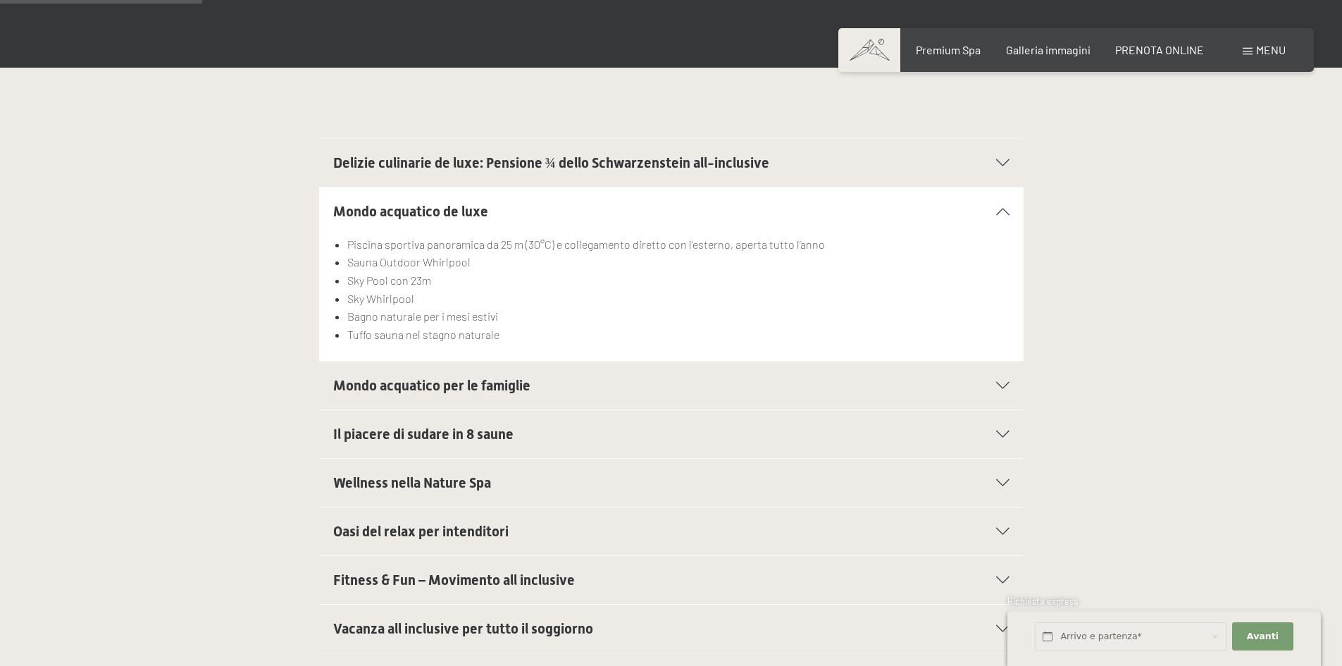
click at [996, 317] on li "Bagno naturale per i mesi estivi" at bounding box center [678, 316] width 662 height 18
click at [1004, 383] on icon at bounding box center [1002, 385] width 13 height 7
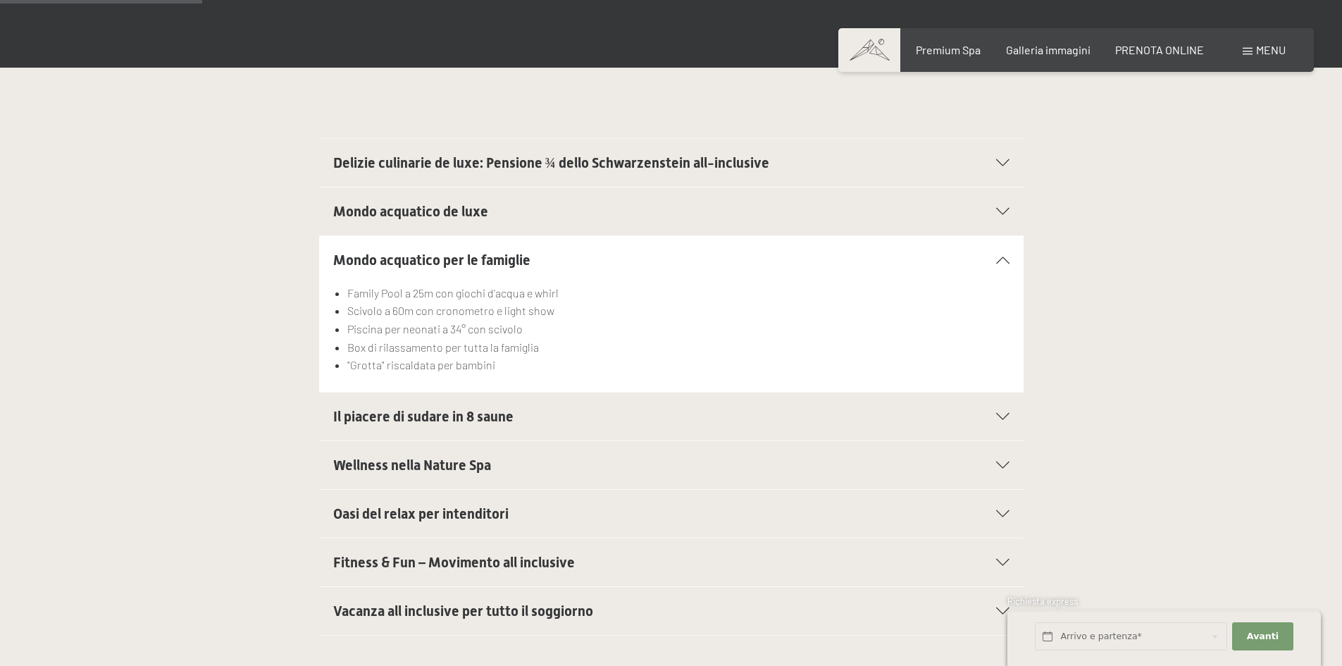
click at [1004, 247] on div "Mondo acquatico per le famiglie" at bounding box center [671, 260] width 676 height 48
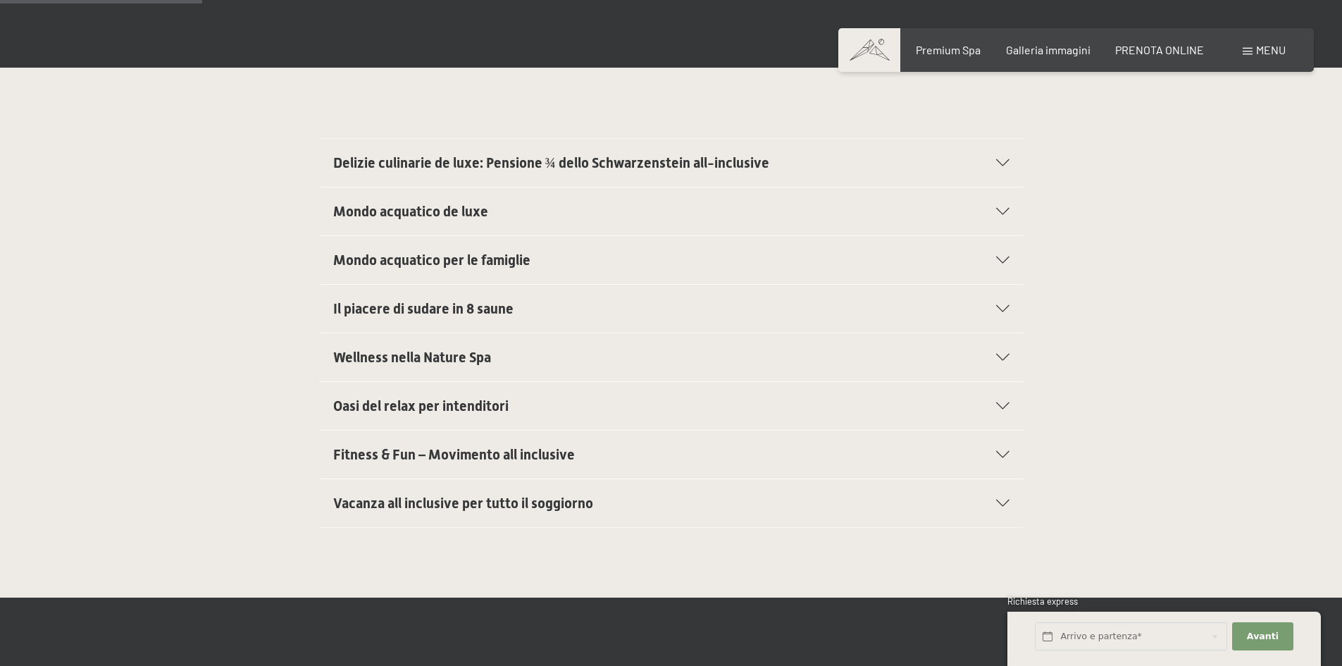
click at [998, 305] on icon at bounding box center [1002, 308] width 13 height 7
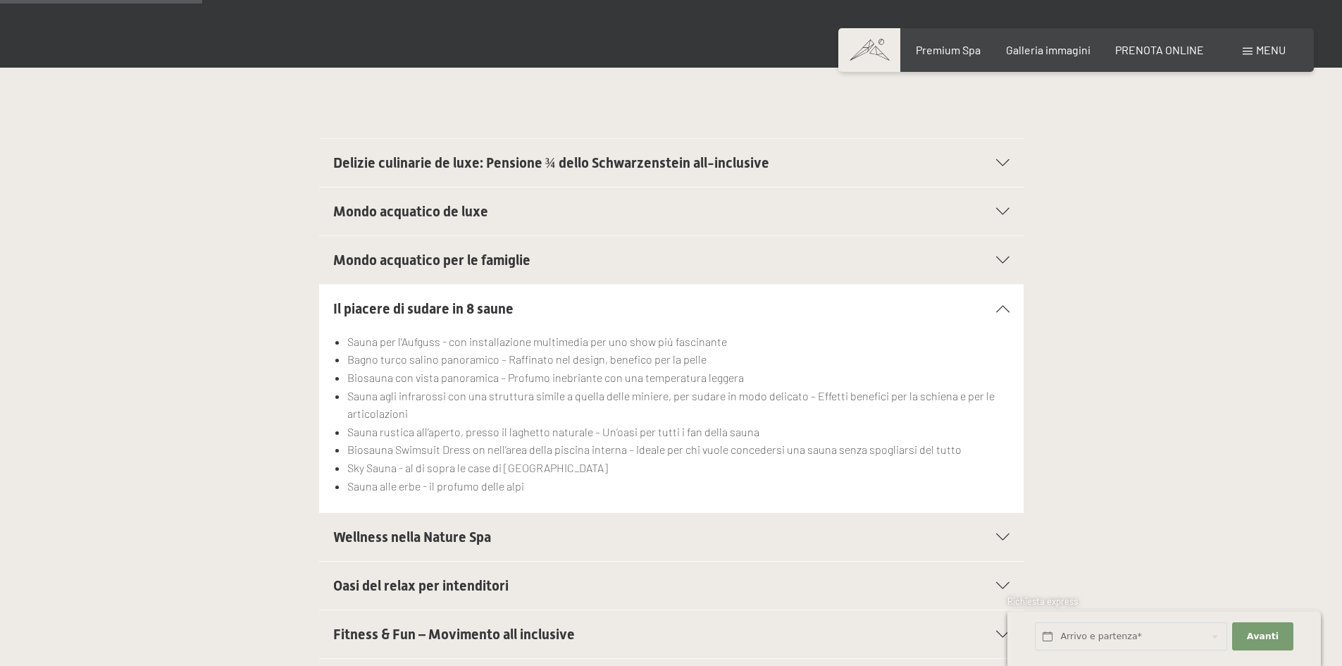
click at [998, 305] on div at bounding box center [994, 308] width 31 height 7
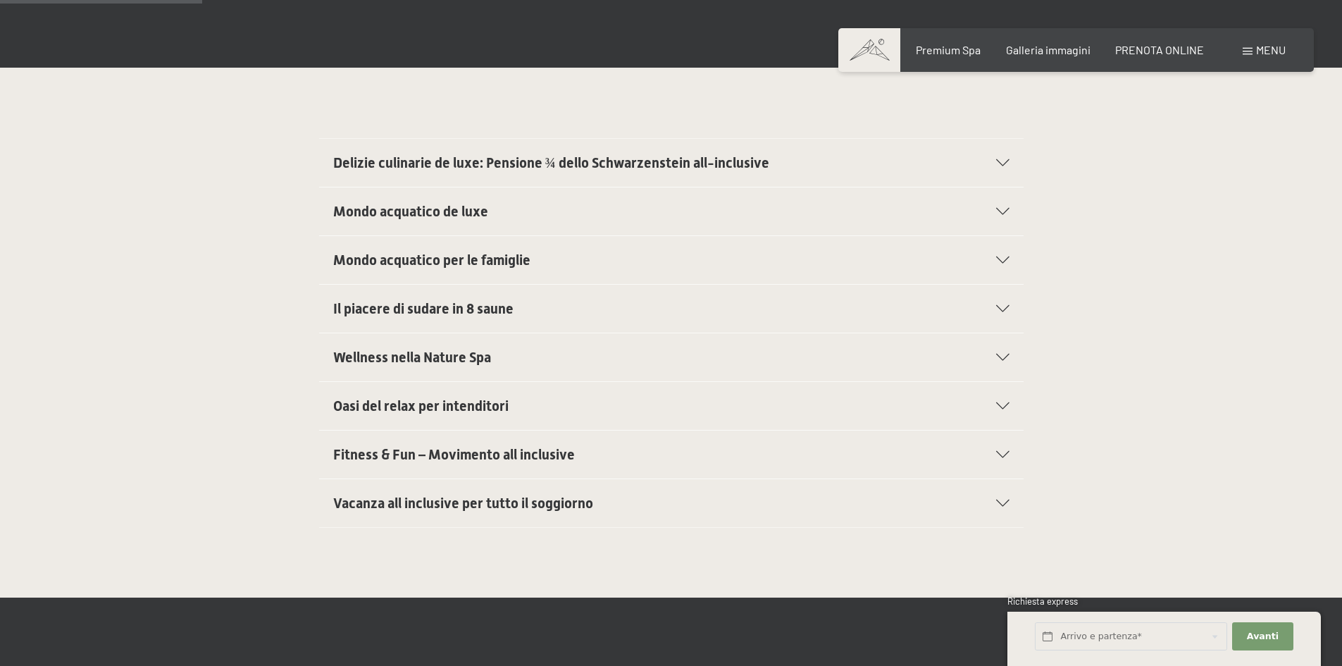
click at [1001, 402] on icon at bounding box center [1002, 405] width 13 height 7
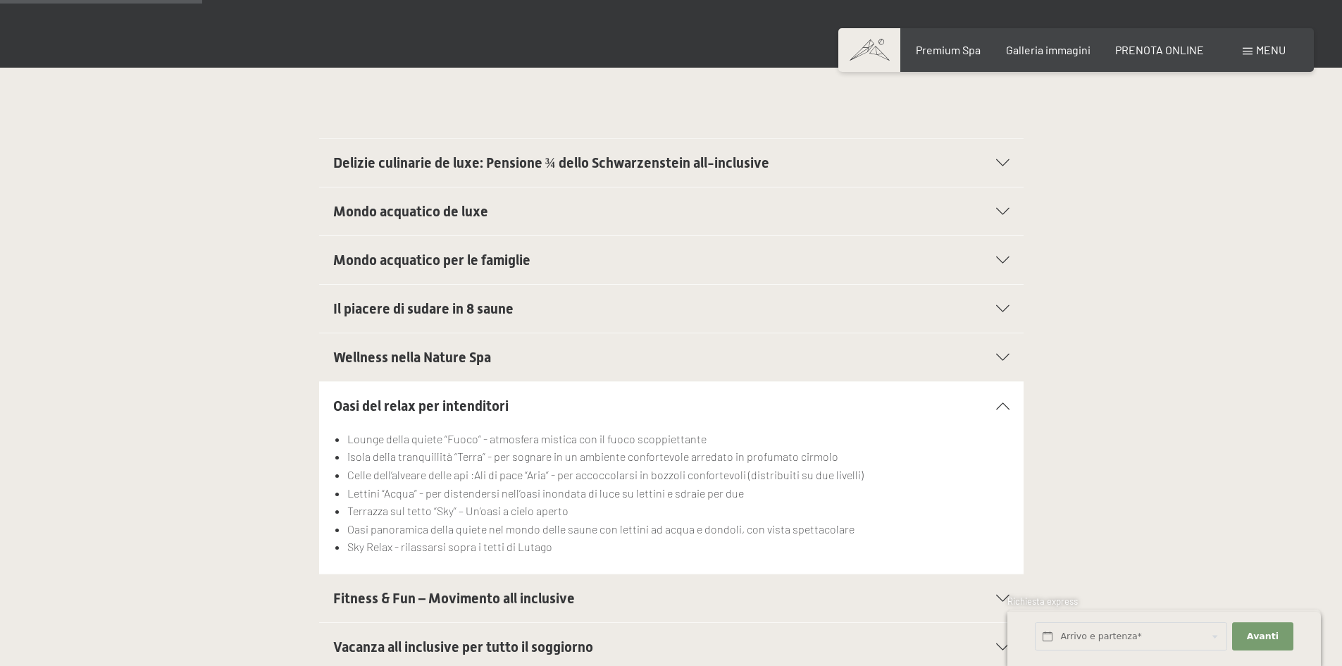
click at [998, 400] on div "Oasi del relax per intenditori" at bounding box center [671, 406] width 676 height 48
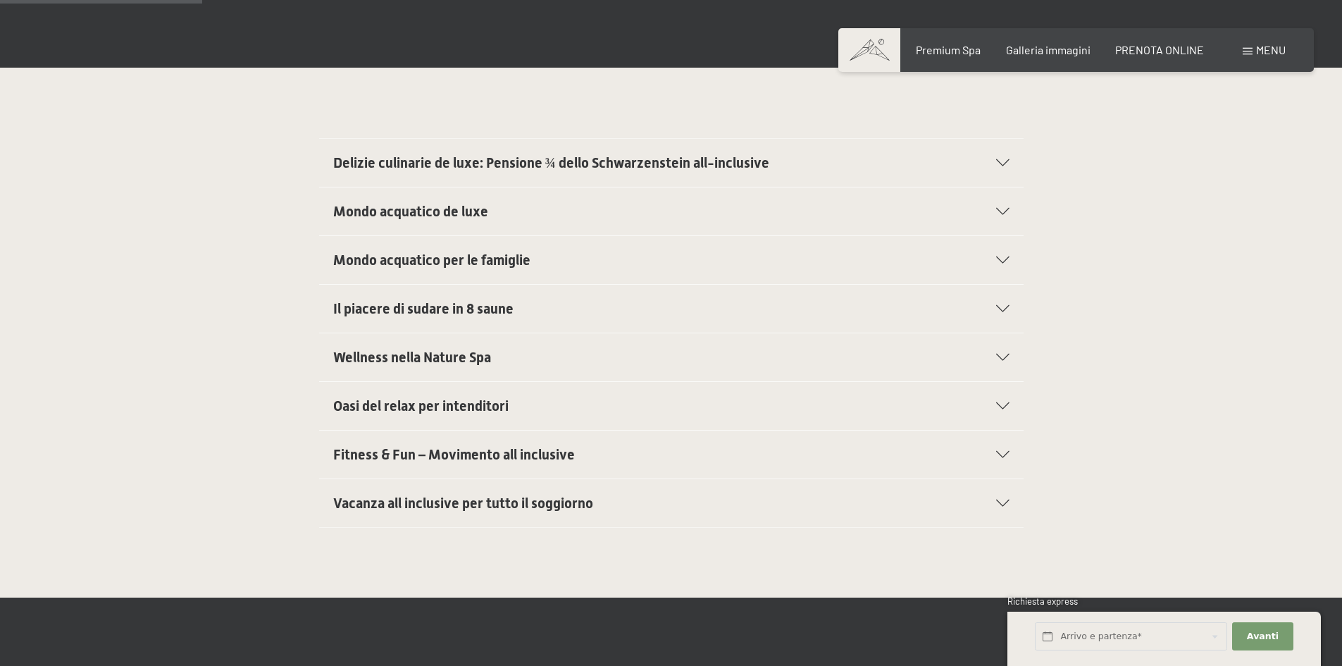
click at [997, 445] on div "Fitness & Fun – Movimento all inclusive" at bounding box center [671, 454] width 676 height 48
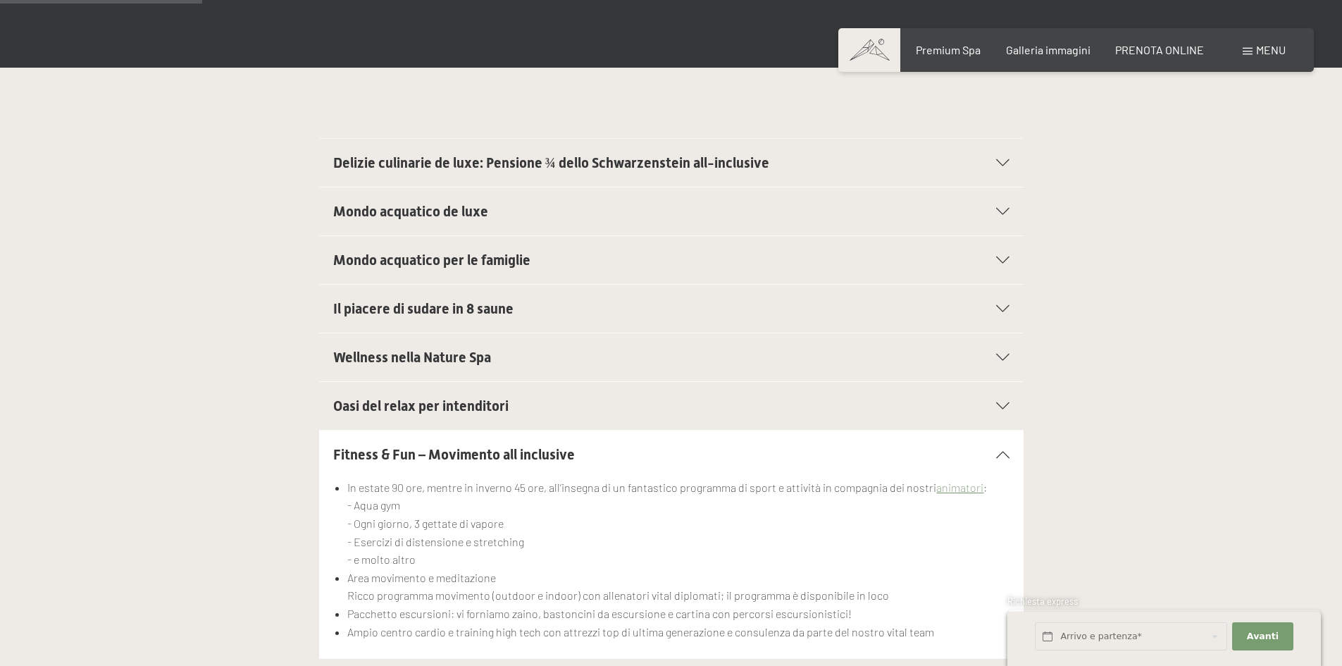
click at [999, 449] on div "Fitness & Fun – Movimento all inclusive" at bounding box center [671, 454] width 676 height 48
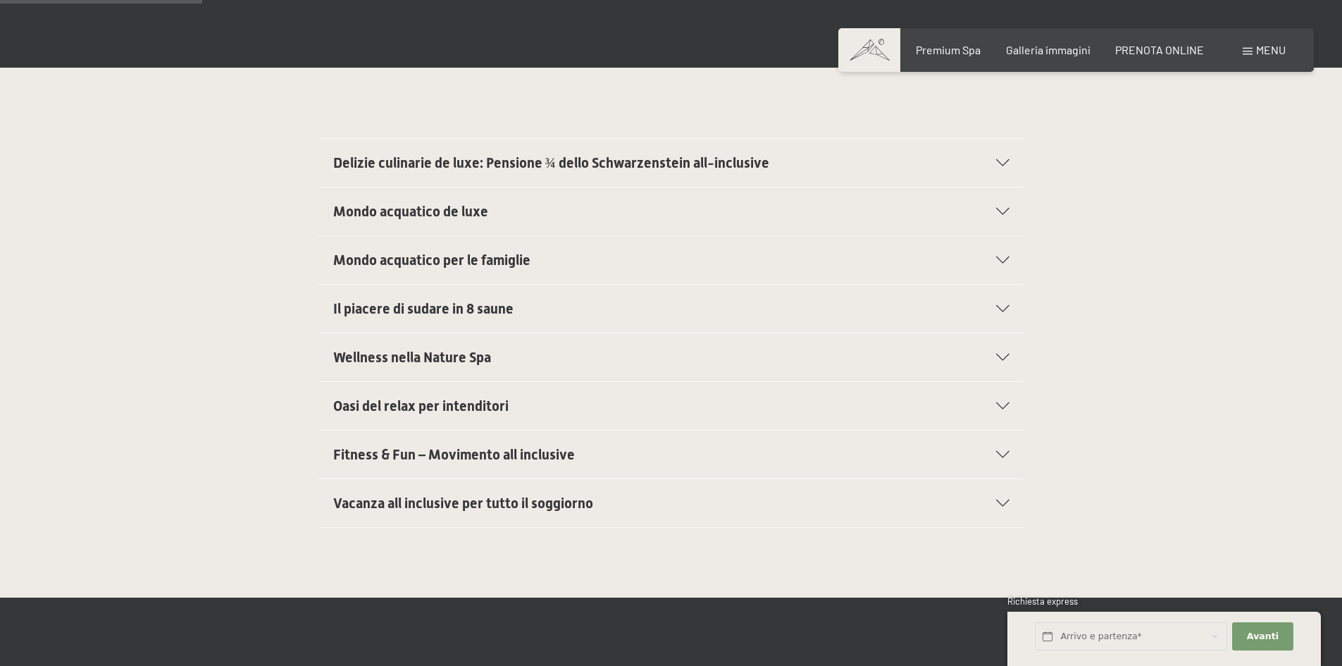
click at [1002, 491] on div "Vacanza all inclusive per tutto il soggiorno" at bounding box center [671, 503] width 676 height 48
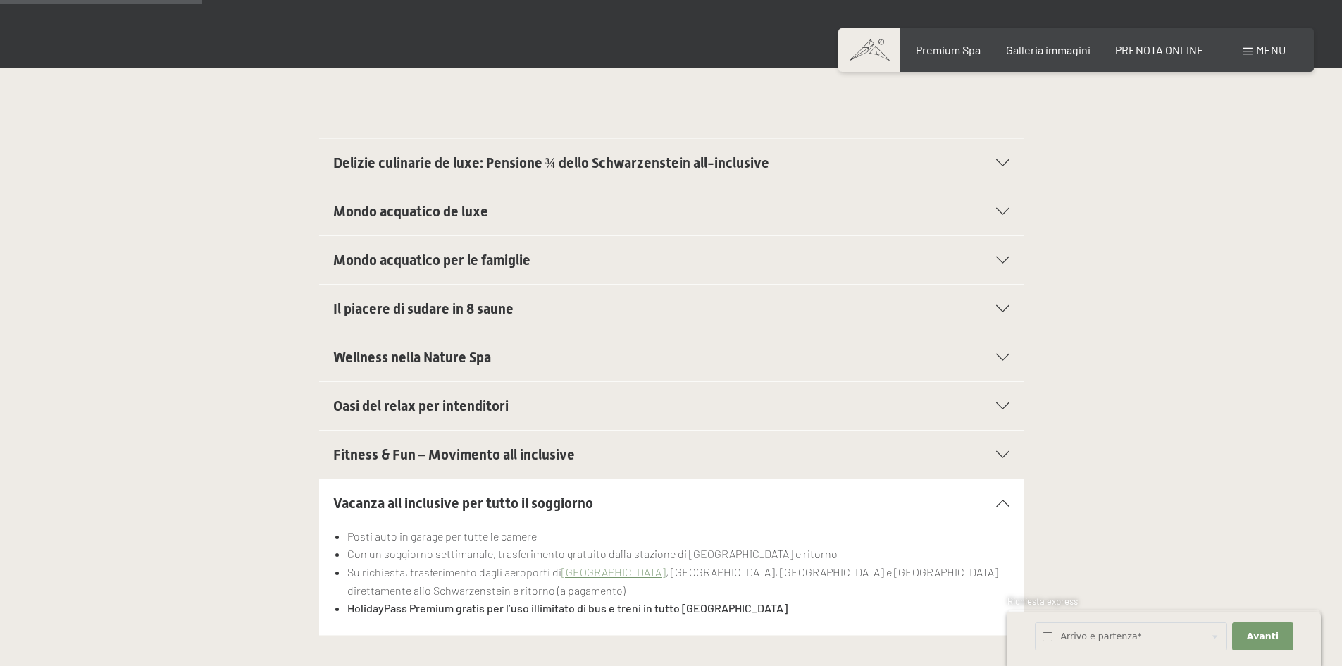
click at [1002, 504] on icon at bounding box center [1002, 502] width 13 height 7
